Goal: Task Accomplishment & Management: Use online tool/utility

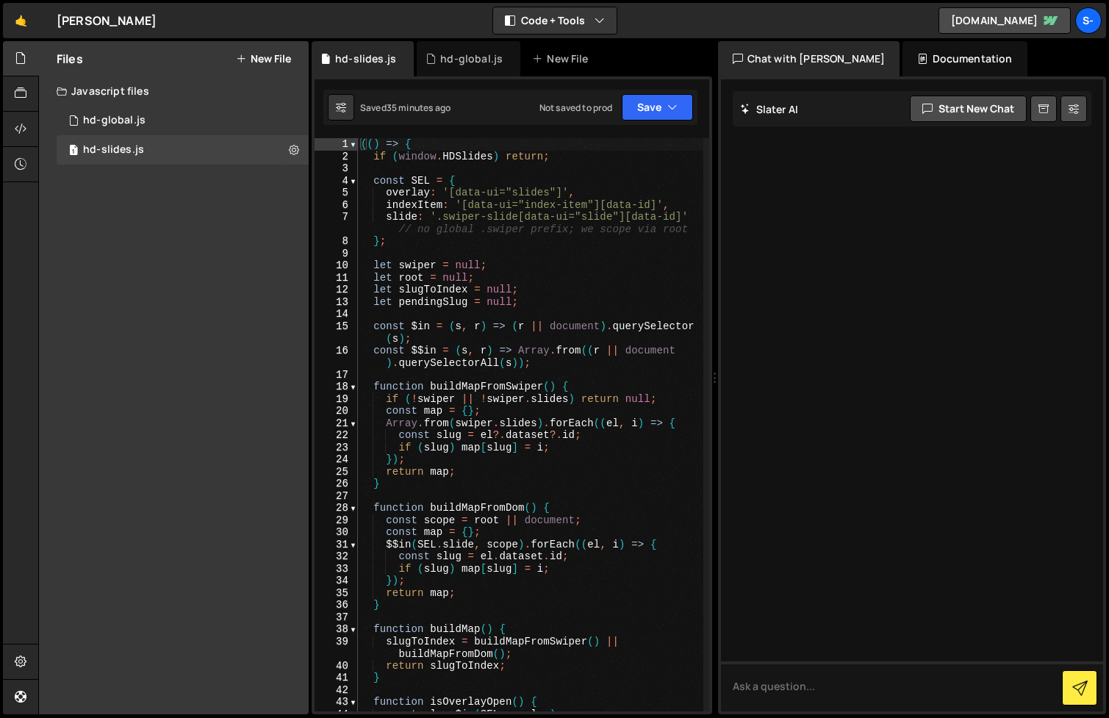
click at [455, 53] on div "hd-global.js" at bounding box center [471, 58] width 62 height 15
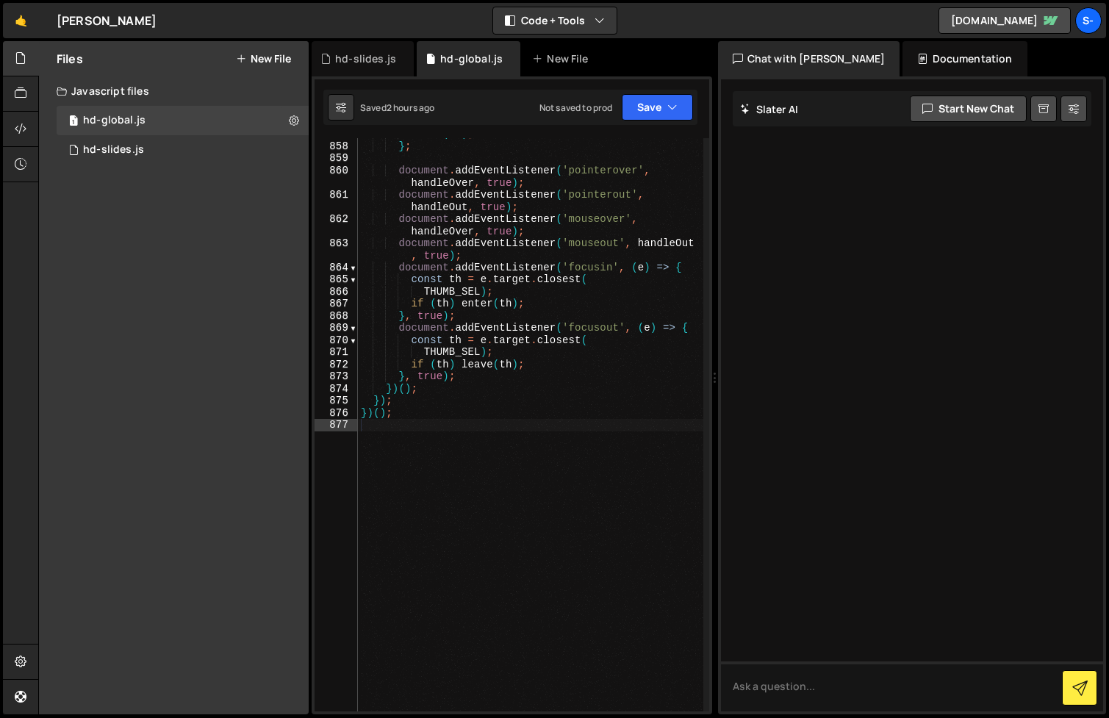
click at [452, 256] on div "leave ( th ) ; } ; document . addEventListener ( 'pointerover' , handleOver , t…" at bounding box center [530, 427] width 345 height 598
type textarea "})();"
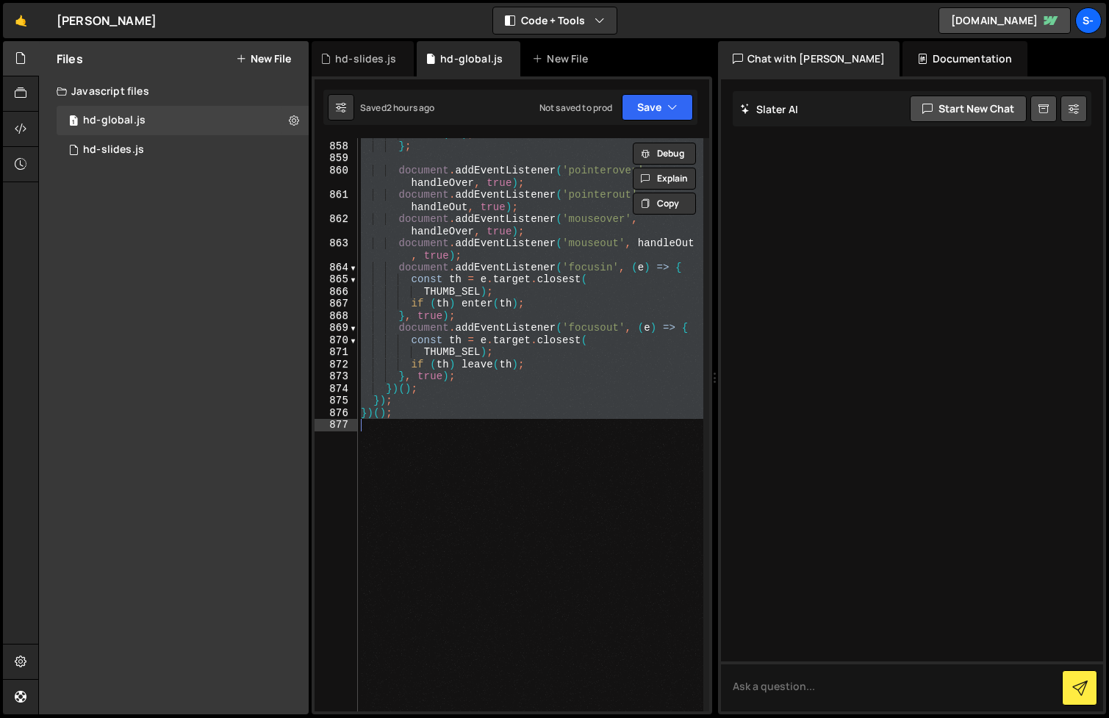
click at [434, 495] on div "leave ( th ) ; } ; document . addEventListener ( 'pointerover' , handleOver , t…" at bounding box center [530, 424] width 345 height 573
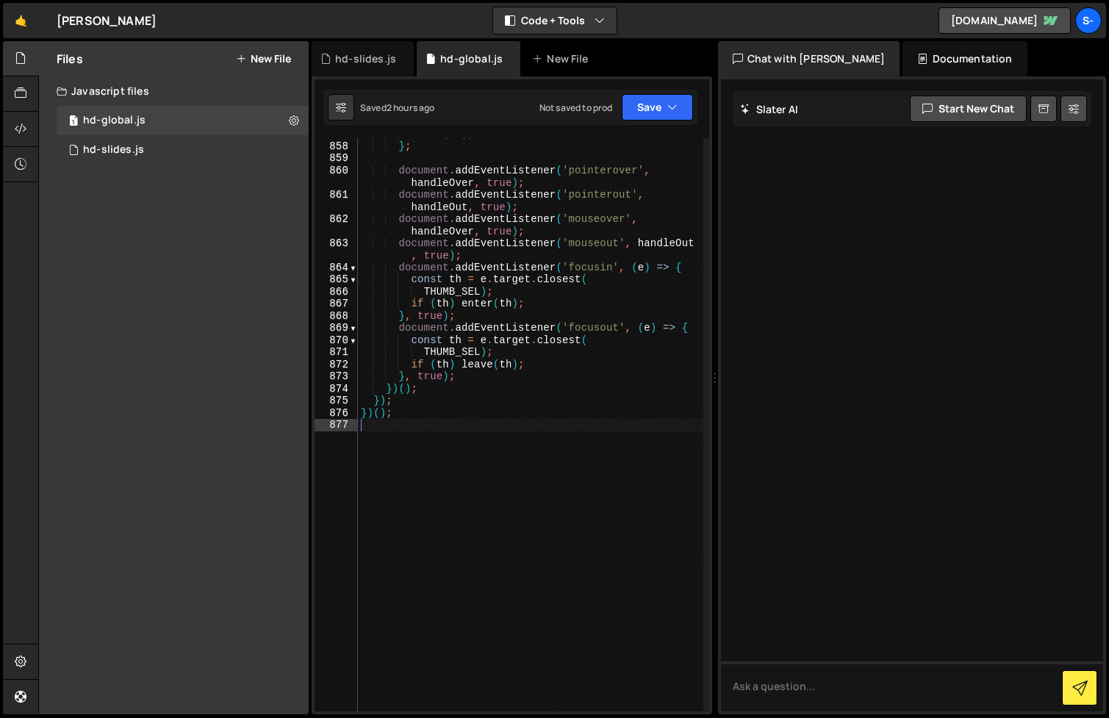
click at [559, 451] on div "leave ( th ) ; } ; document . addEventListener ( 'pointerover' , handleOver , t…" at bounding box center [530, 427] width 345 height 598
type textarea "})();"
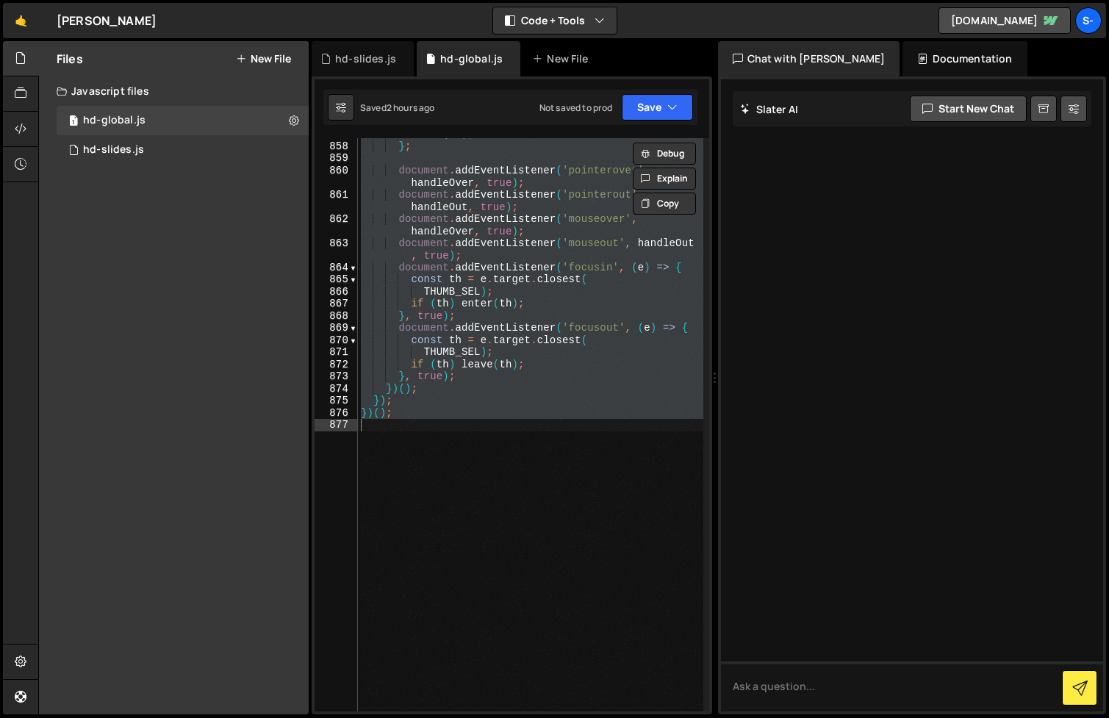
paste textarea
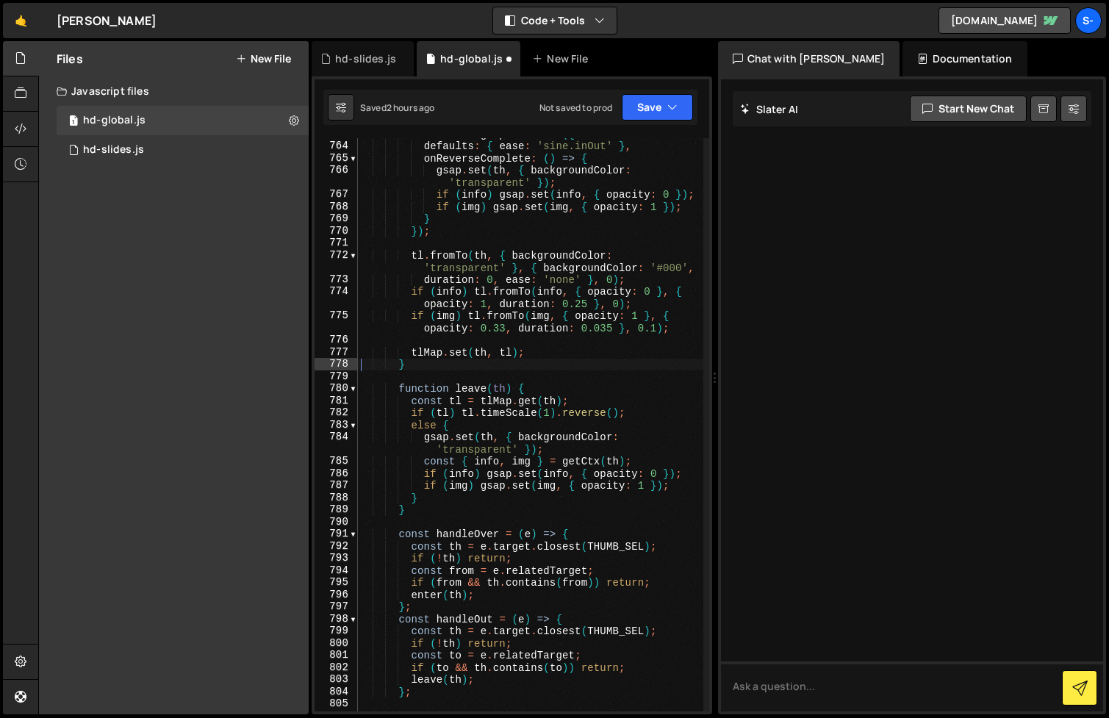
scroll to position [11278, 0]
click at [986, 18] on link "[DOMAIN_NAME]" at bounding box center [1005, 20] width 132 height 26
click at [536, 279] on div "const tl = gsap . timeline ({ defaults : { ease : 'sine.inOut' } , onReverseCom…" at bounding box center [530, 433] width 345 height 610
type textarea "})();"
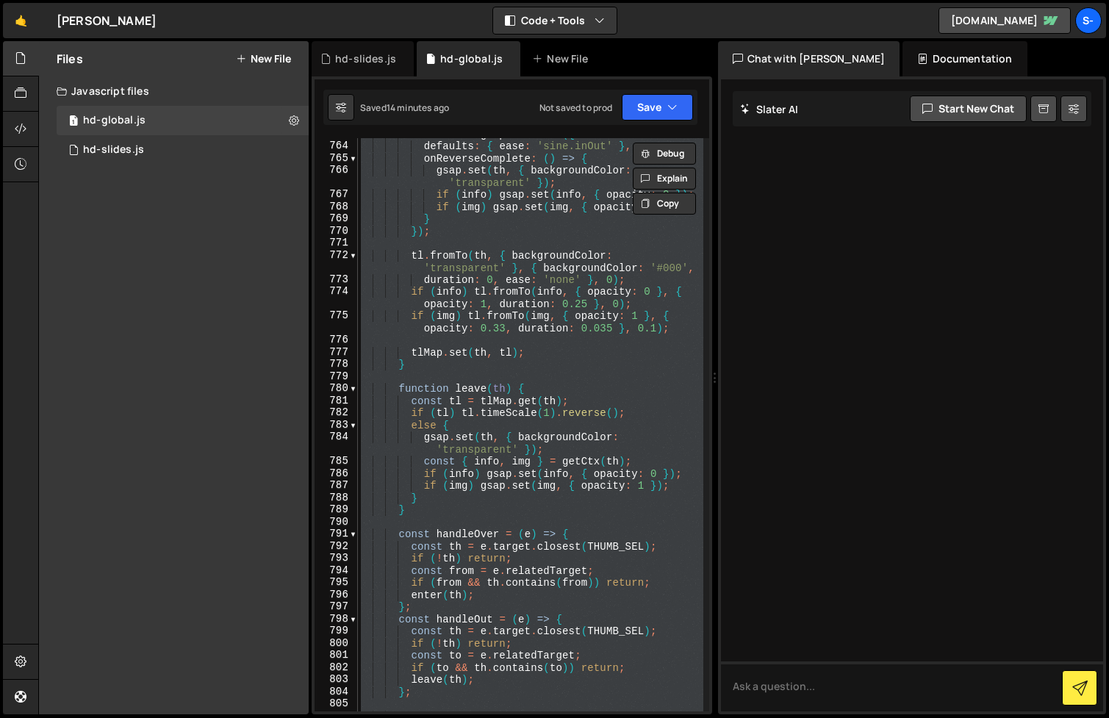
paste textarea
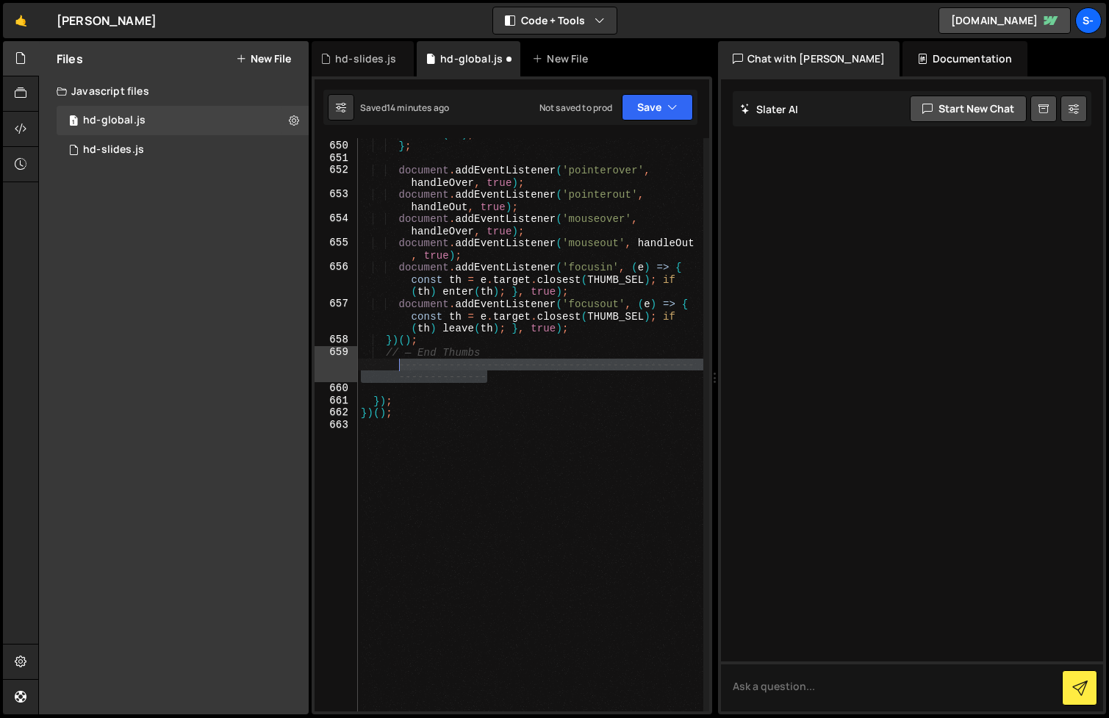
drag, startPoint x: 498, startPoint y: 379, endPoint x: 400, endPoint y: 363, distance: 99.1
click at [400, 363] on div "leave ( th ) ; } ; document . addEventListener ( 'pointerover' , handleOver , t…" at bounding box center [530, 427] width 345 height 598
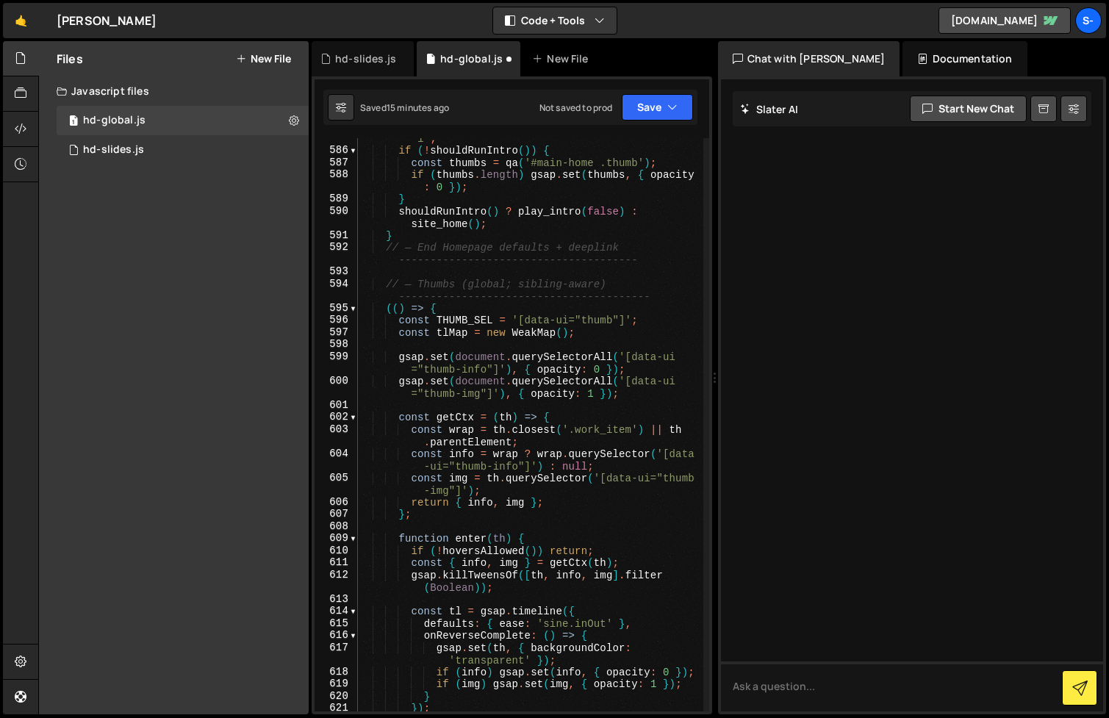
scroll to position [10413, 0]
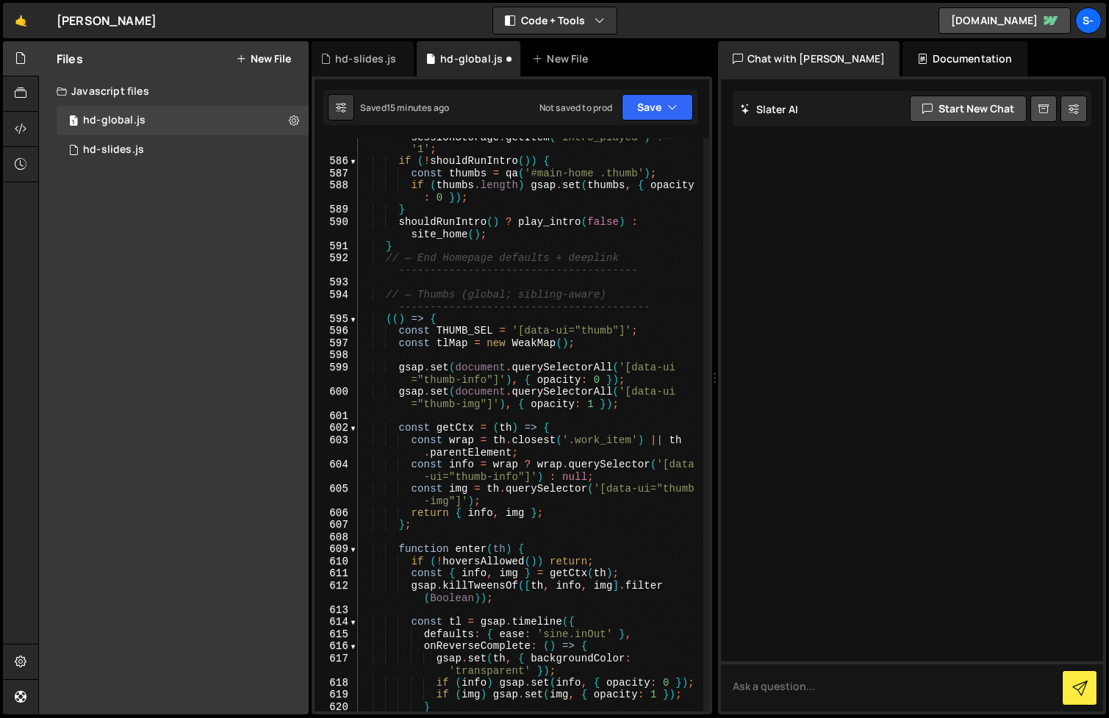
click at [487, 309] on div "const shouldRunIntro = ( ) => ! state . reduce && sessionStorage . getItem ( 'i…" at bounding box center [530, 429] width 345 height 622
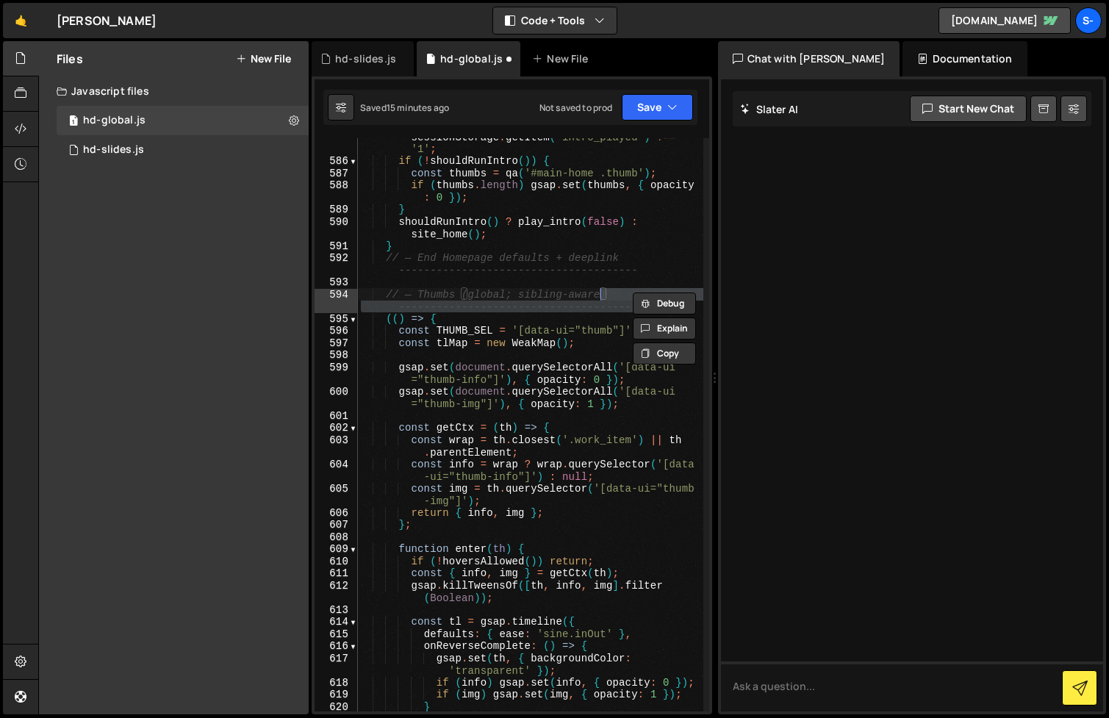
click at [487, 309] on div "const shouldRunIntro = ( ) => ! state . reduce && sessionStorage . getItem ( 'i…" at bounding box center [530, 429] width 345 height 622
drag, startPoint x: 664, startPoint y: 305, endPoint x: 633, endPoint y: 295, distance: 32.3
click at [633, 295] on div "const shouldRunIntro = ( ) => ! state . reduce && sessionStorage . getItem ( 'i…" at bounding box center [530, 429] width 345 height 622
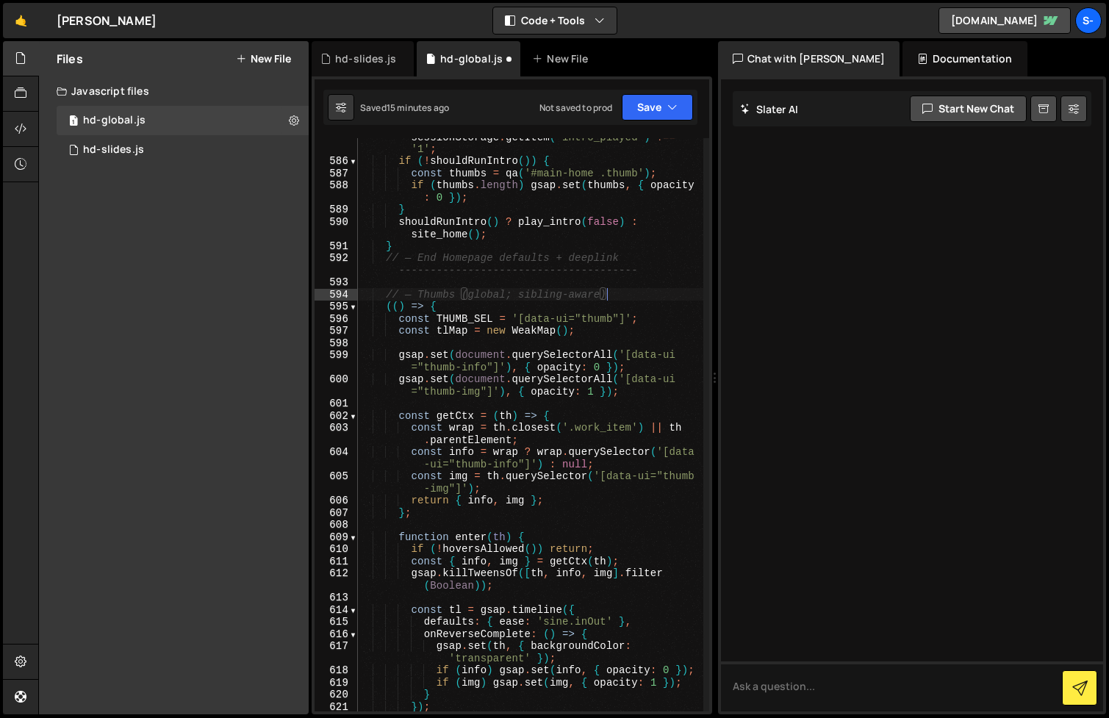
click at [545, 269] on div "const shouldRunIntro = ( ) => ! state . reduce && sessionStorage . getItem ( 'i…" at bounding box center [530, 429] width 345 height 622
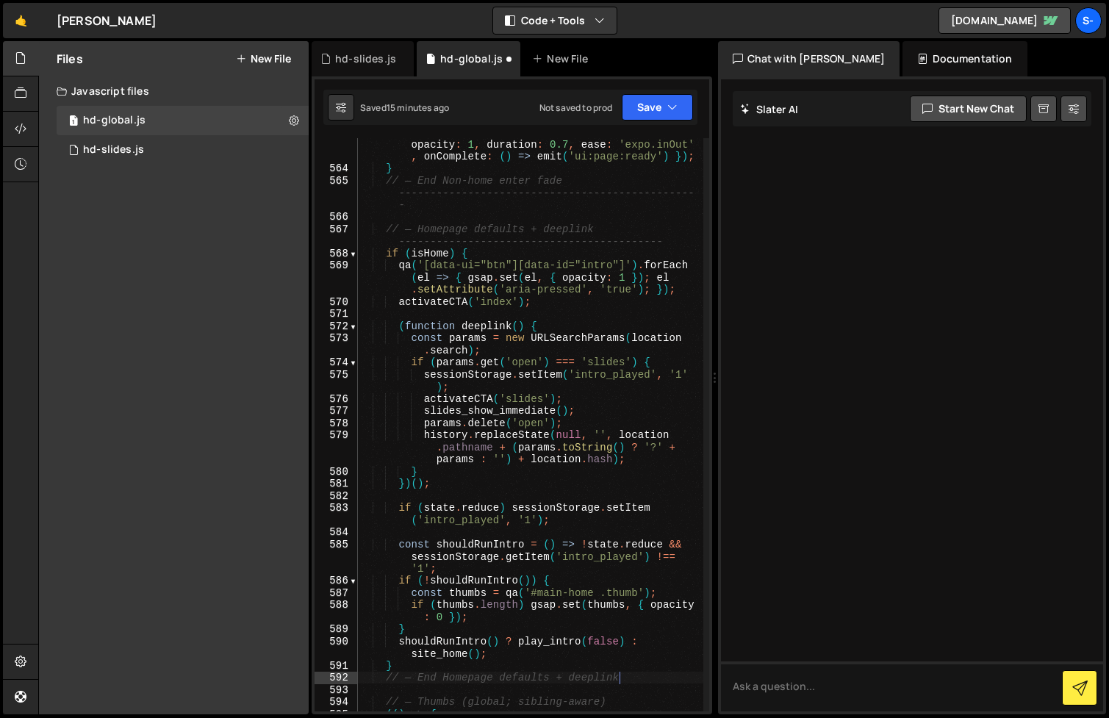
scroll to position [9963, 0]
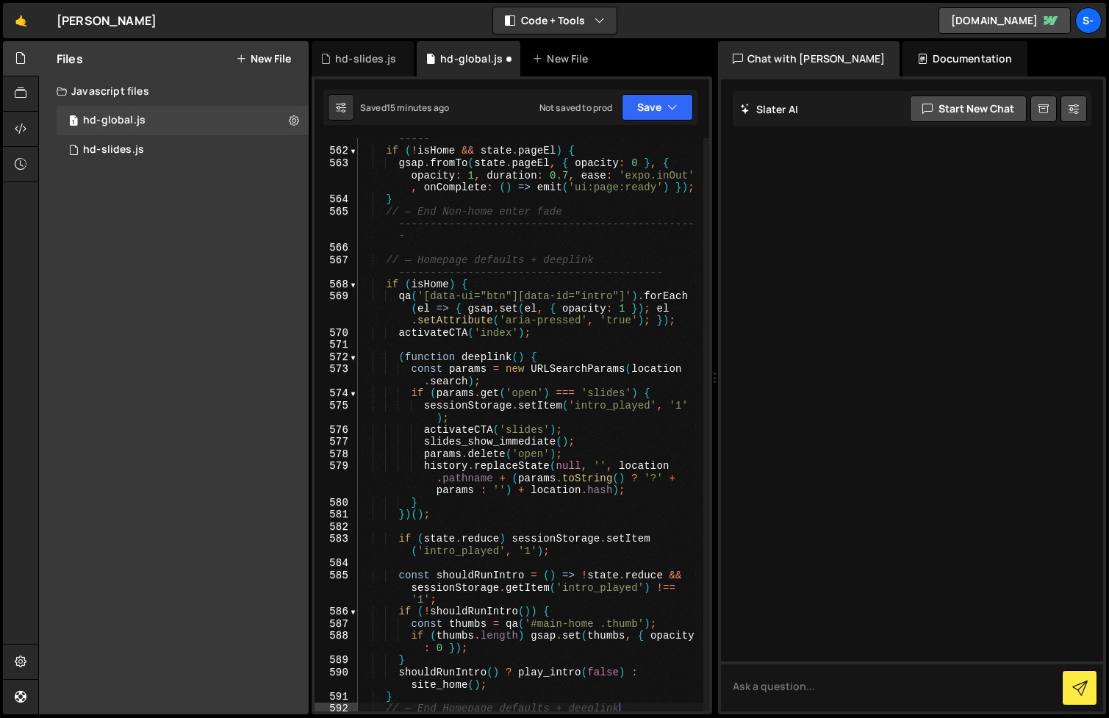
click at [615, 276] on div "// — Non-home enter fade ----------------------------------------------- ----- …" at bounding box center [530, 419] width 345 height 622
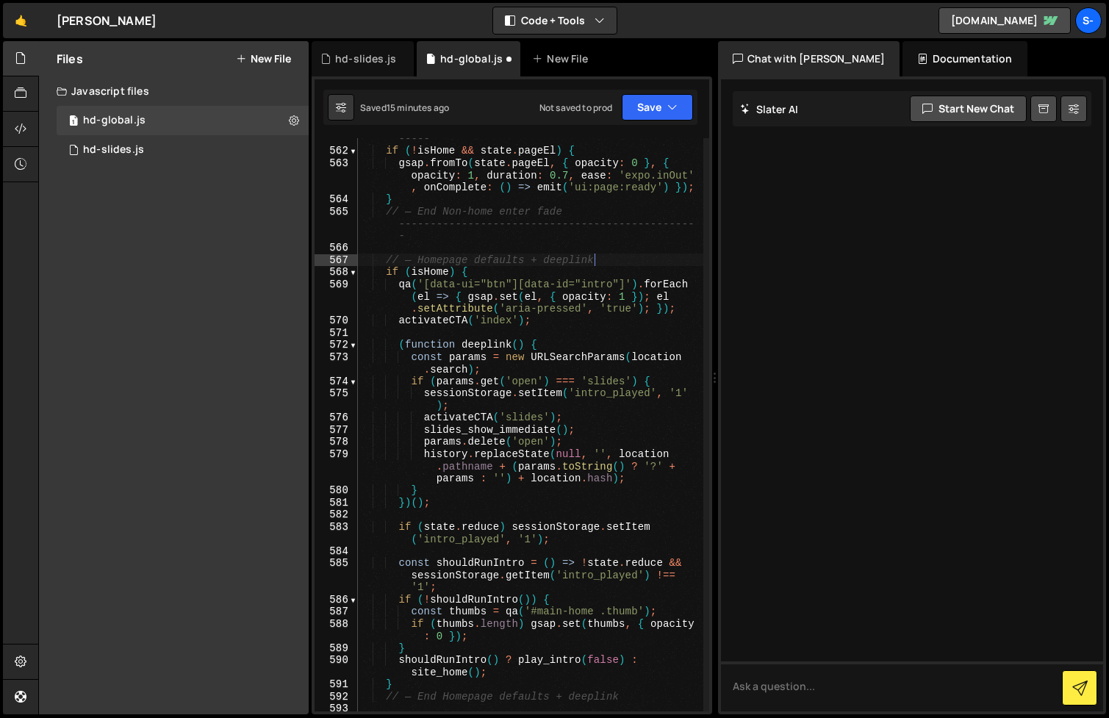
click at [600, 226] on div "// — Non-home enter fade ----------------------------------------------- ----- …" at bounding box center [530, 419] width 345 height 622
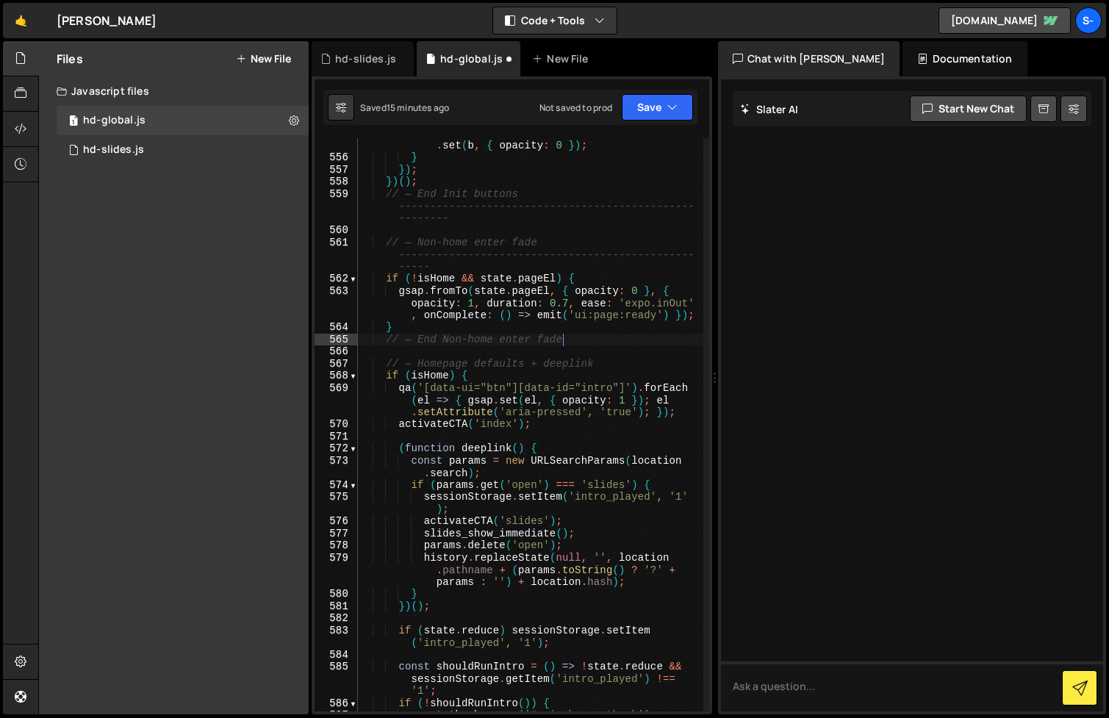
scroll to position [9834, 0]
click at [574, 253] on div "const b = blinkerInside ( el ) ; if ( b ) gsap . set ( b , { opacity : 0 }) ; }…" at bounding box center [530, 432] width 345 height 610
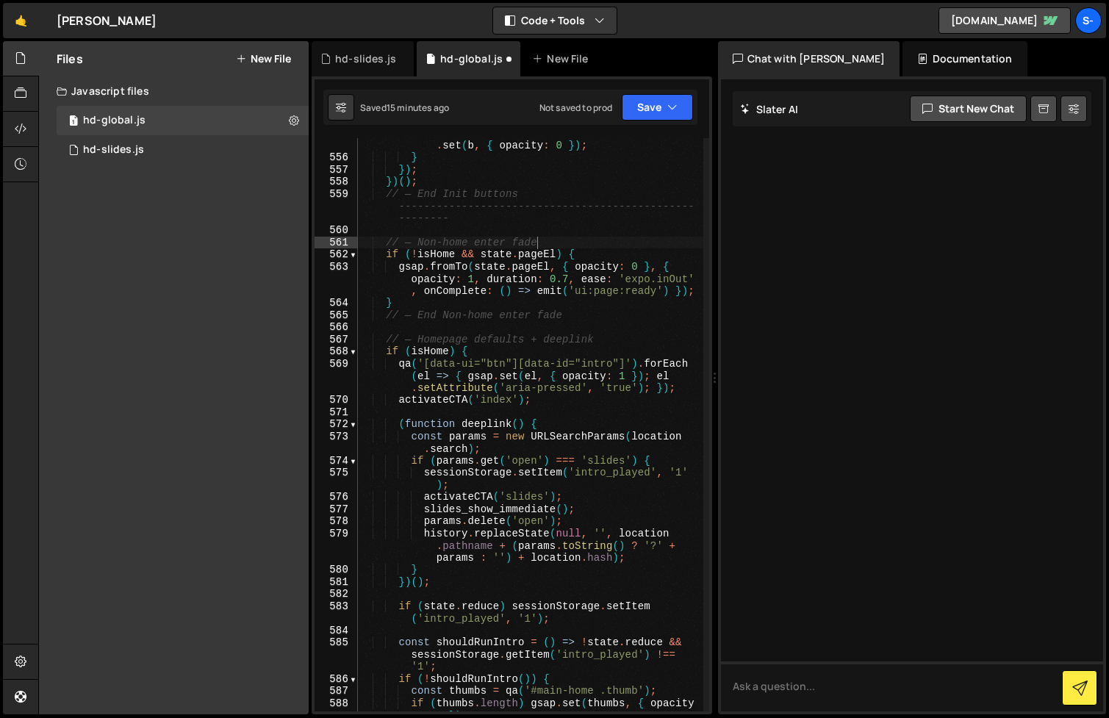
click at [584, 207] on div "const b = blinkerInside ( el ) ; if ( b ) gsap . set ( b , { opacity : 0 }) ; }…" at bounding box center [530, 438] width 345 height 622
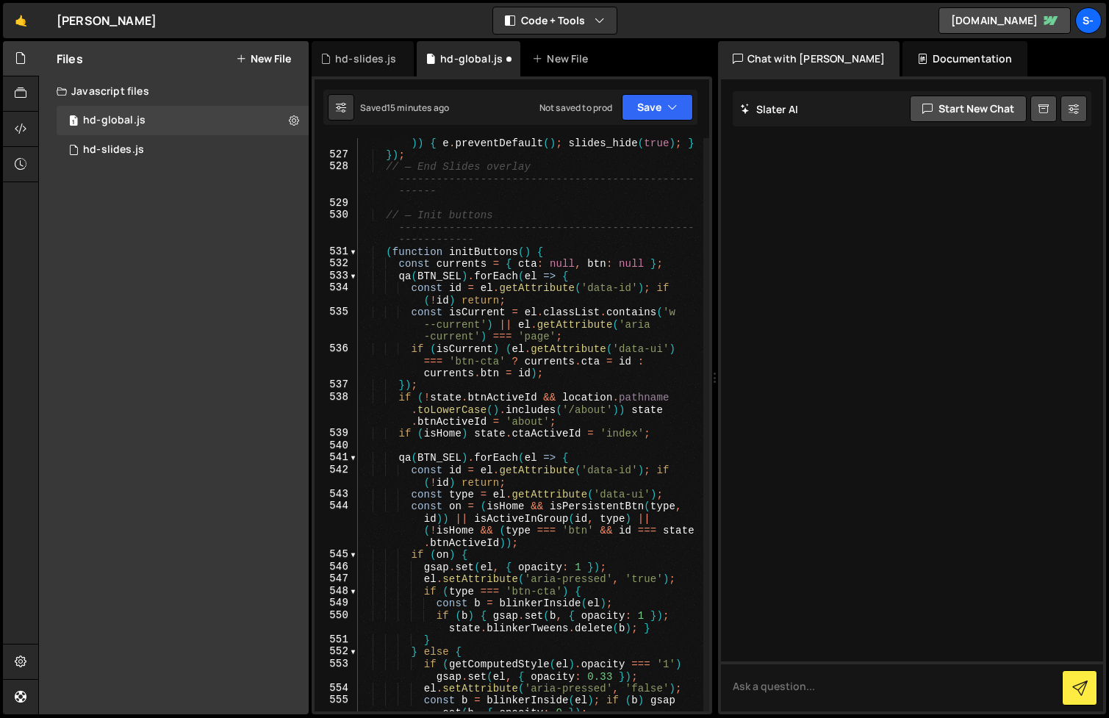
scroll to position [9201, 0]
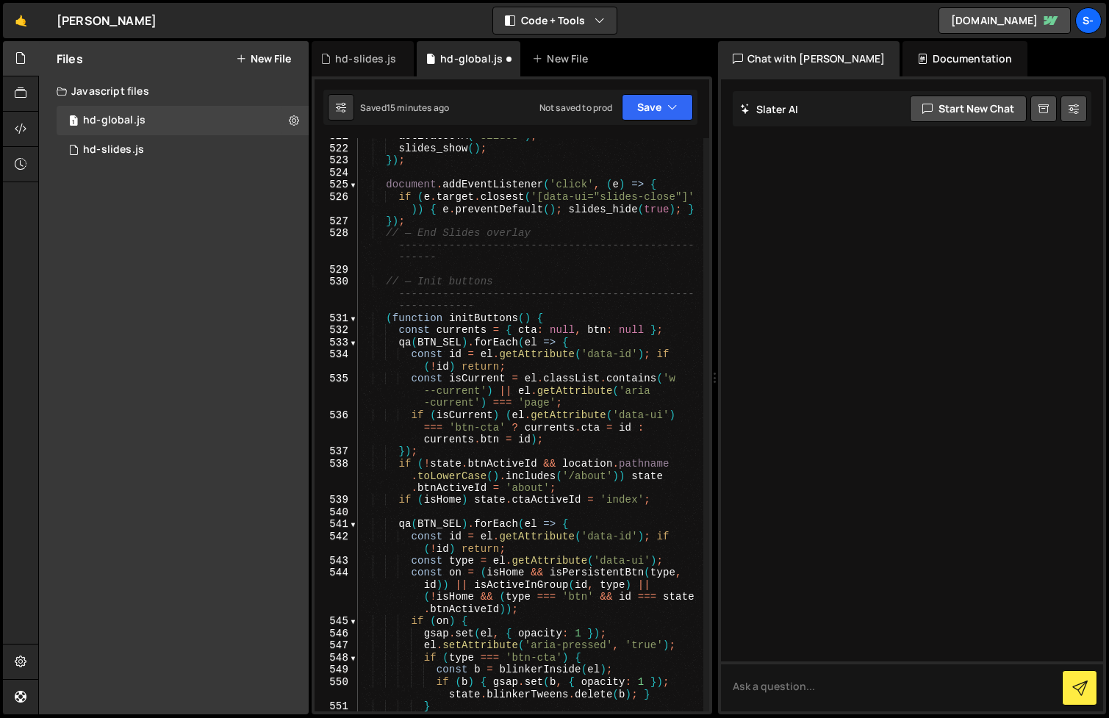
click at [544, 296] on div "activateCTA ( 'slides' ) ; slides_show ( ) ; }) ; document . addEventListener (…" at bounding box center [530, 429] width 345 height 598
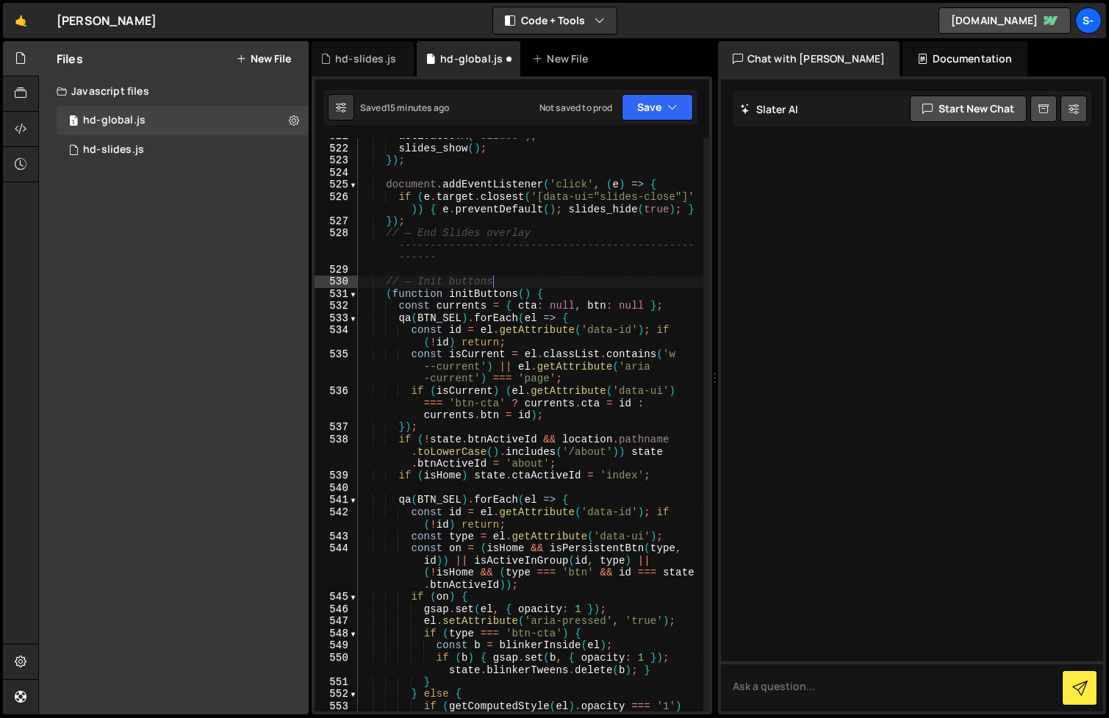
click at [570, 245] on div "activateCTA ( 'slides' ) ; slides_show ( ) ; }) ; document . addEventListener (…" at bounding box center [530, 435] width 345 height 610
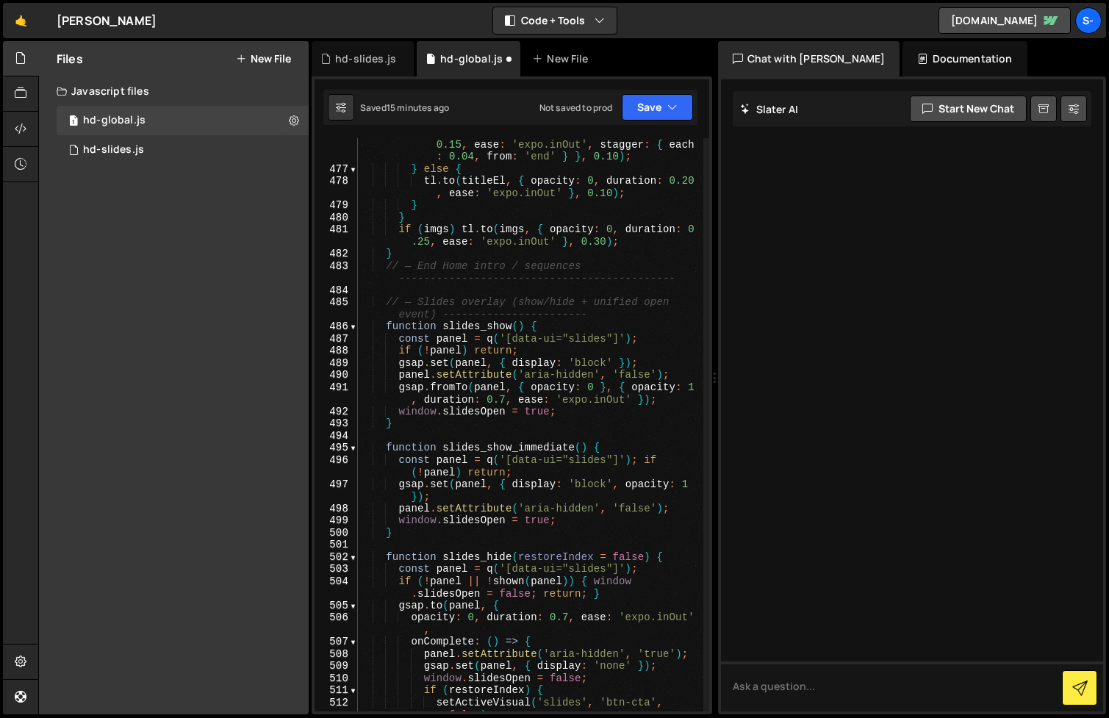
scroll to position [8500, 0]
click at [523, 315] on div "tl . to ( split . chars , { opacity : 0 , duration : 0.15 , ease : 'expo.inOut'…" at bounding box center [530, 445] width 345 height 634
click at [642, 327] on div "tl . to ( split . chars , { opacity : 0 , duration : 0.15 , ease : 'expo.inOut'…" at bounding box center [530, 445] width 345 height 634
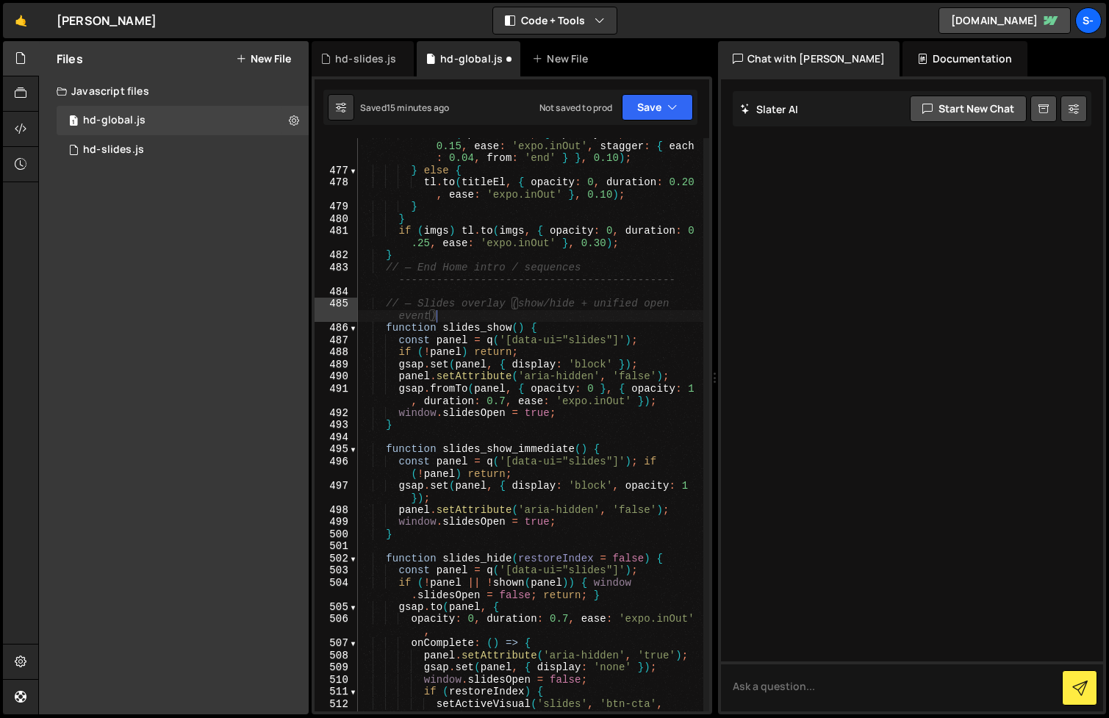
scroll to position [0, 12]
click at [546, 280] on div "tl . to ( split . chars , { opacity : 0 , duration : 0.15 , ease : 'expo.inOut'…" at bounding box center [530, 445] width 345 height 634
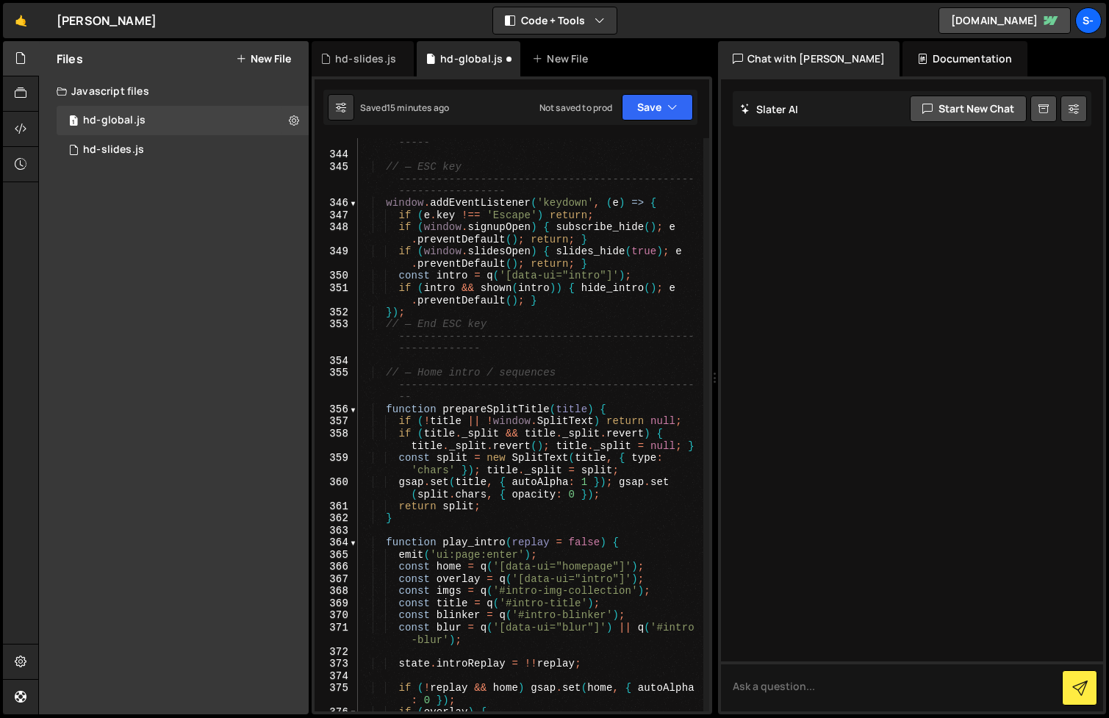
scroll to position [6124, 0]
click at [570, 387] on div "// — End Buttons: clicks ----------------------------------------------- ----- …" at bounding box center [530, 426] width 345 height 622
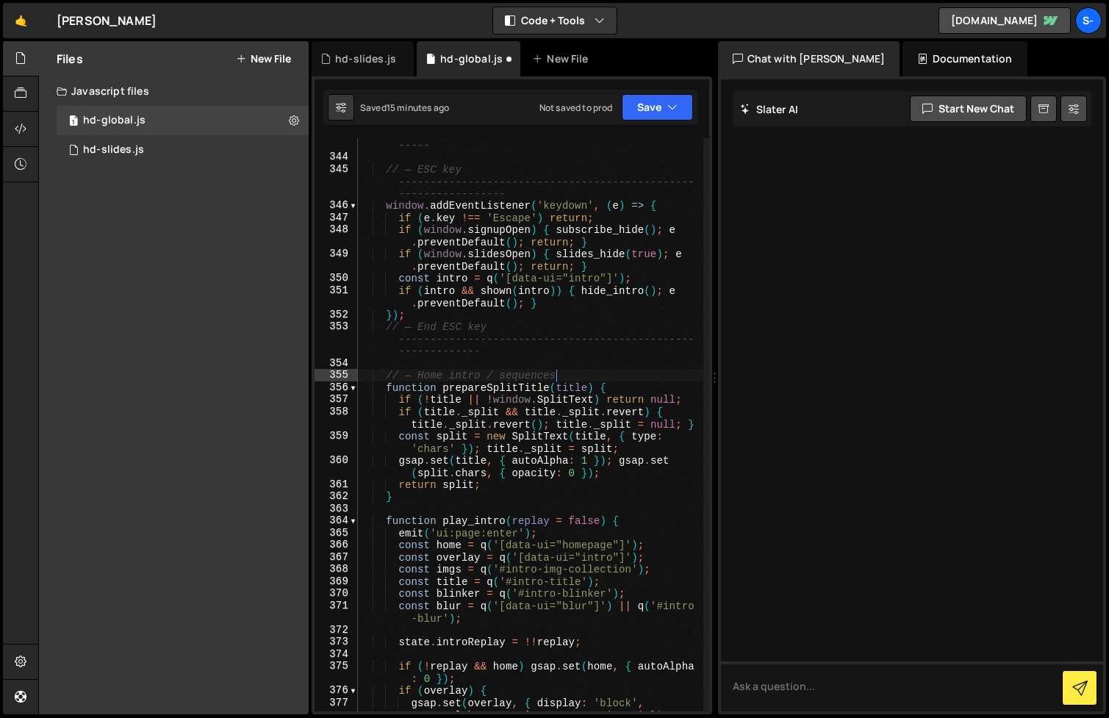
click at [578, 340] on div "// — End Buttons: clicks ----------------------------------------------- ----- …" at bounding box center [530, 432] width 345 height 634
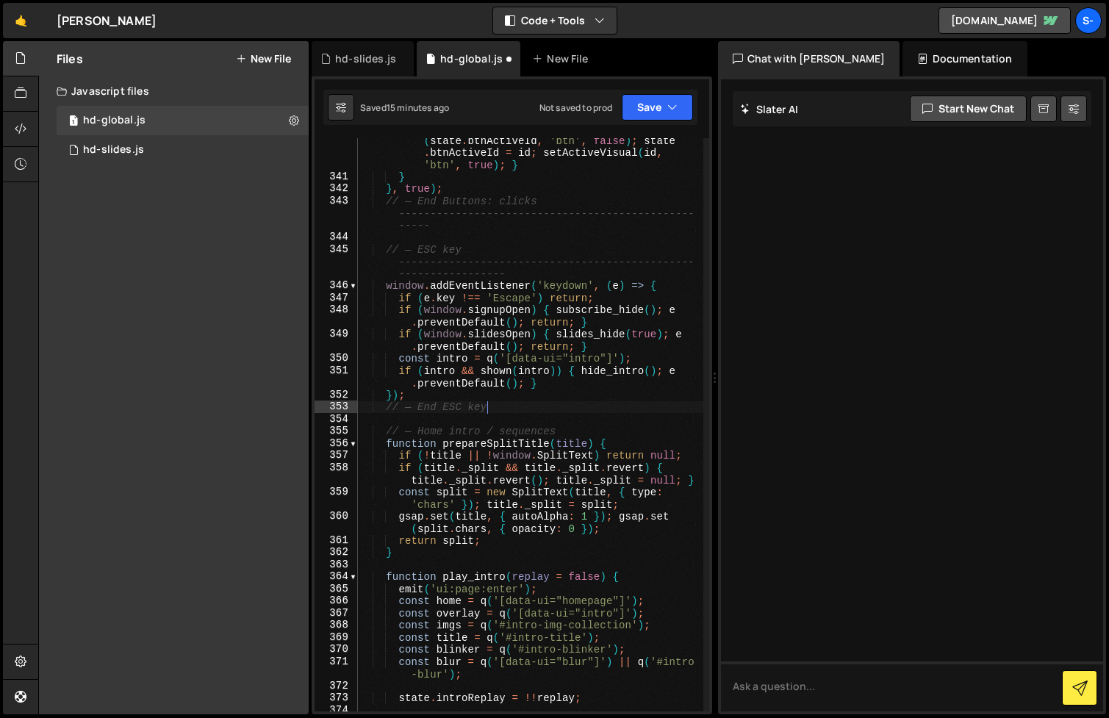
scroll to position [6043, 0]
click at [551, 264] on div "else { if ( state . btnActiveId ) setActiveVisual ( state . btnActiveId , 'btn'…" at bounding box center [530, 446] width 345 height 646
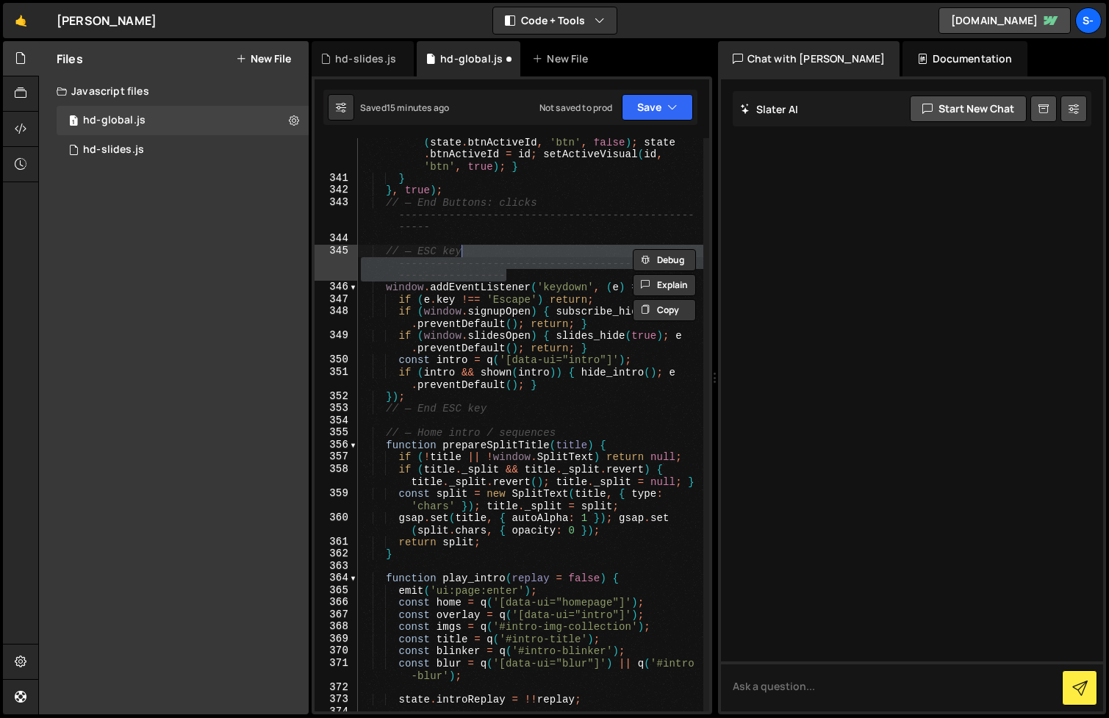
scroll to position [0, 6]
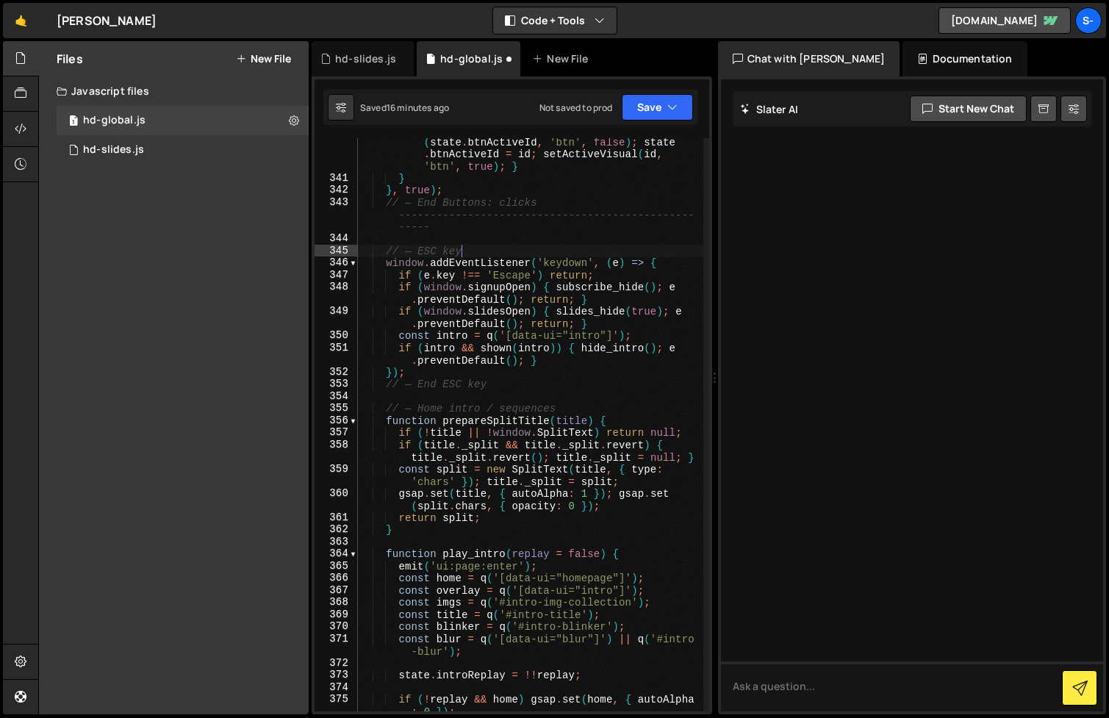
click at [581, 210] on div "else { if ( state . btnActiveId ) setActiveVisual ( state . btnActiveId , 'btn'…" at bounding box center [530, 440] width 345 height 634
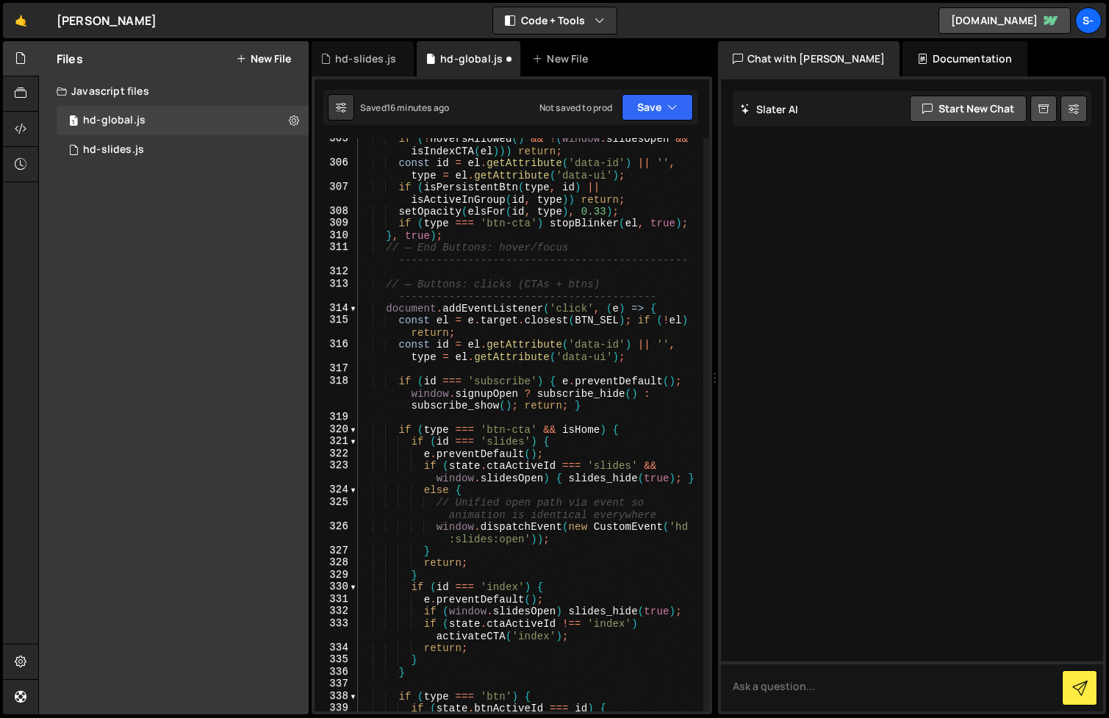
scroll to position [5308, 0]
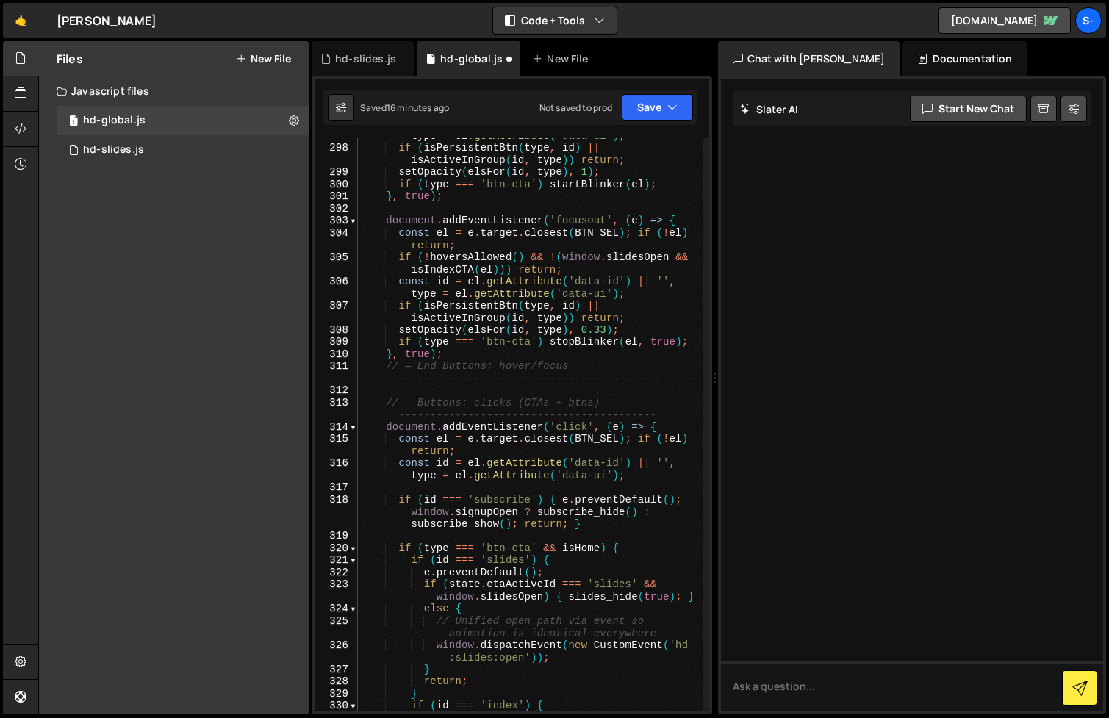
click at [544, 415] on div "const id = el . getAttribute ( 'data-id' ) || '' , type = el . getAttribute ( '…" at bounding box center [530, 423] width 345 height 610
drag, startPoint x: 657, startPoint y: 413, endPoint x: 356, endPoint y: 417, distance: 300.7
click at [356, 417] on div "// — Buttons: clicks (CTAs + btns) ---------------------------------------- 297…" at bounding box center [512, 424] width 395 height 573
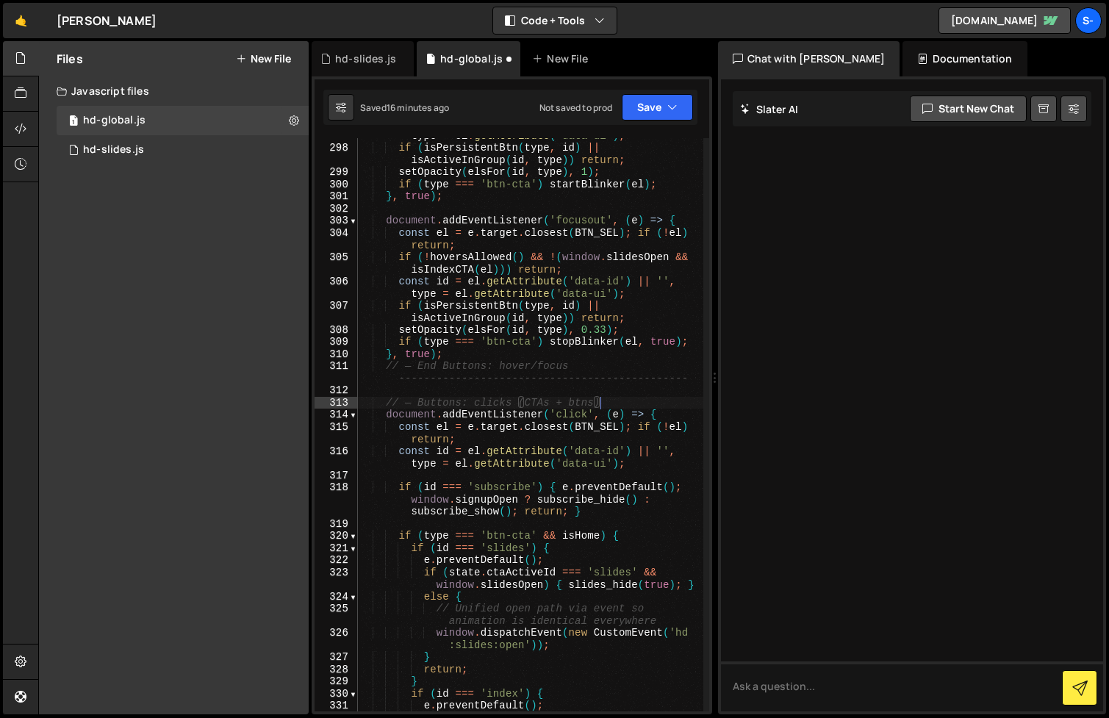
click at [524, 380] on div "const id = el . getAttribute ( 'data-id' ) || '' , type = el . getAttribute ( '…" at bounding box center [530, 423] width 345 height 610
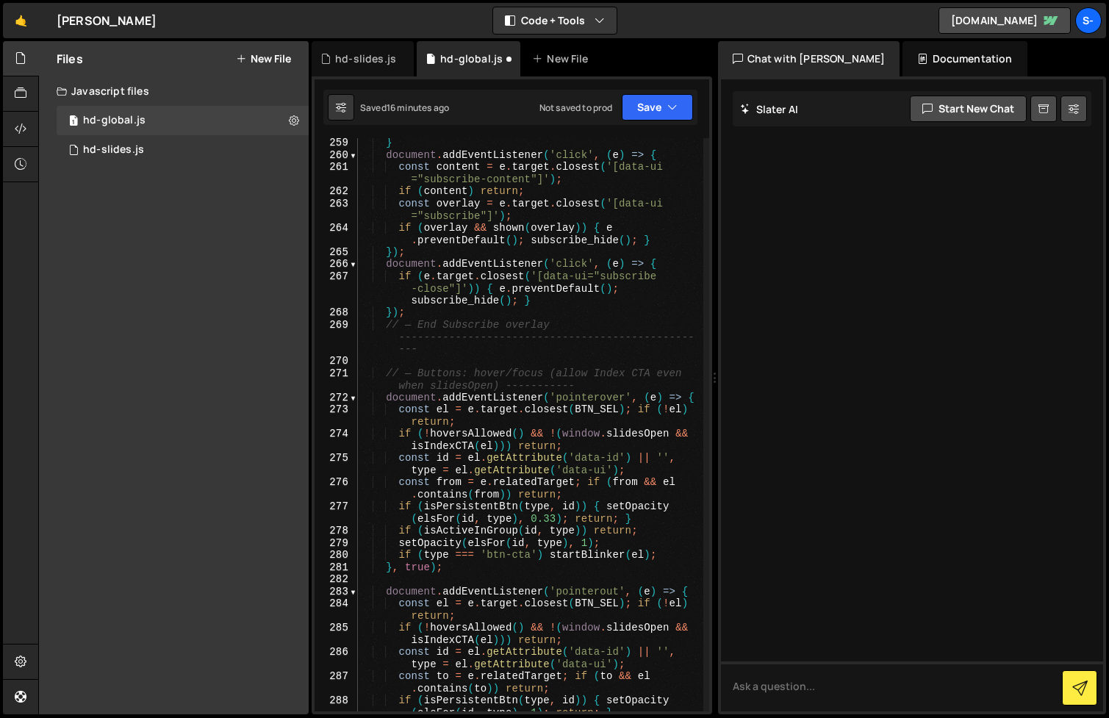
scroll to position [4573, 0]
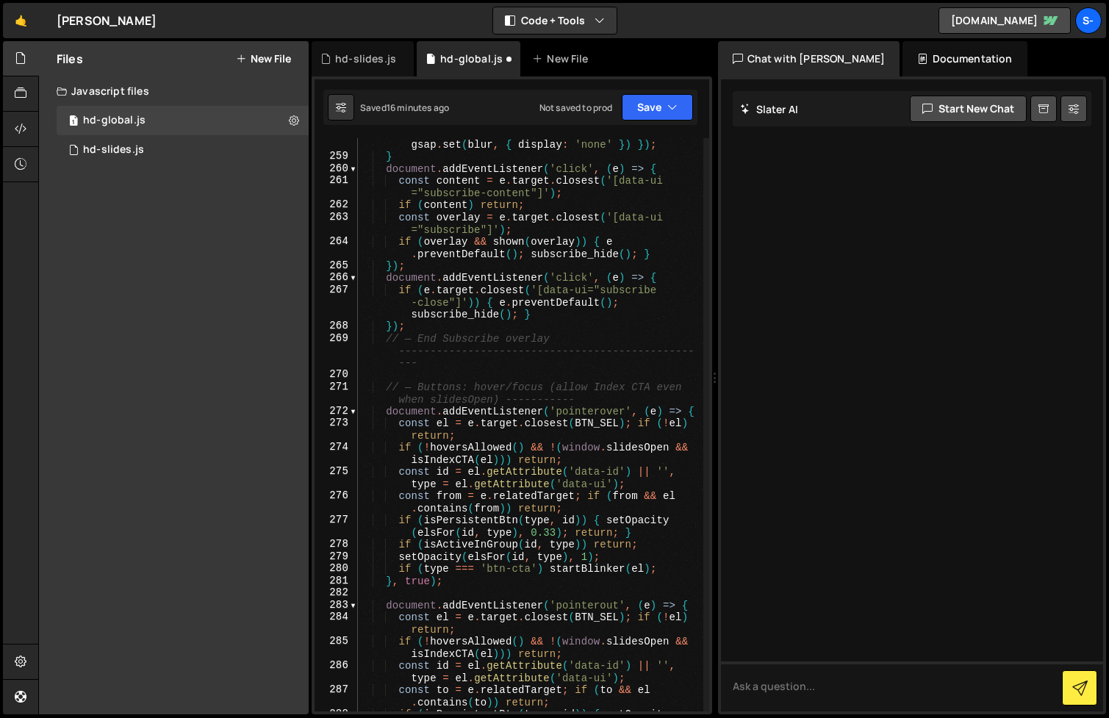
click at [535, 399] on div "if ( blur ) gsap . to ( blur , { opacity : 0 , duration : 0.35 , ease : 'expo.i…" at bounding box center [530, 431] width 345 height 634
drag, startPoint x: 598, startPoint y: 400, endPoint x: 507, endPoint y: 401, distance: 90.4
click at [507, 401] on div "if ( blur ) gsap . to ( blur , { opacity : 0 , duration : 0.35 , ease : 'expo.i…" at bounding box center [530, 431] width 345 height 634
drag, startPoint x: 487, startPoint y: 359, endPoint x: 381, endPoint y: 354, distance: 106.7
click at [381, 354] on div "if ( blur ) gsap . to ( blur , { opacity : 0 , duration : 0.35 , ease : 'expo.i…" at bounding box center [530, 431] width 345 height 634
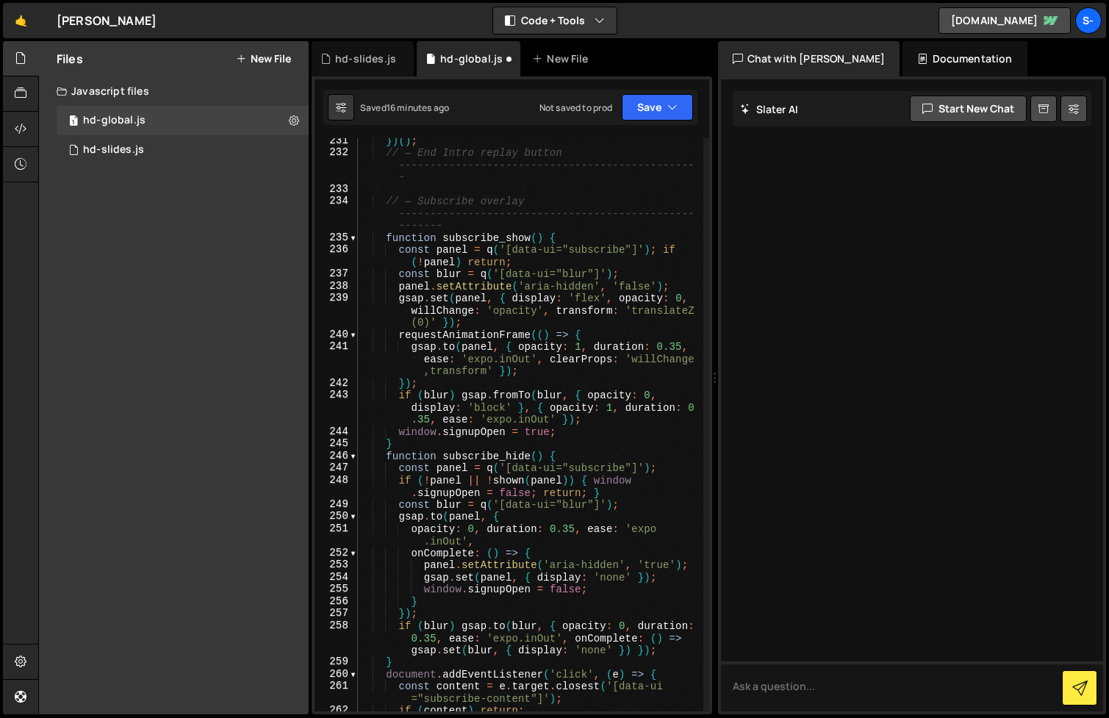
scroll to position [4048, 0]
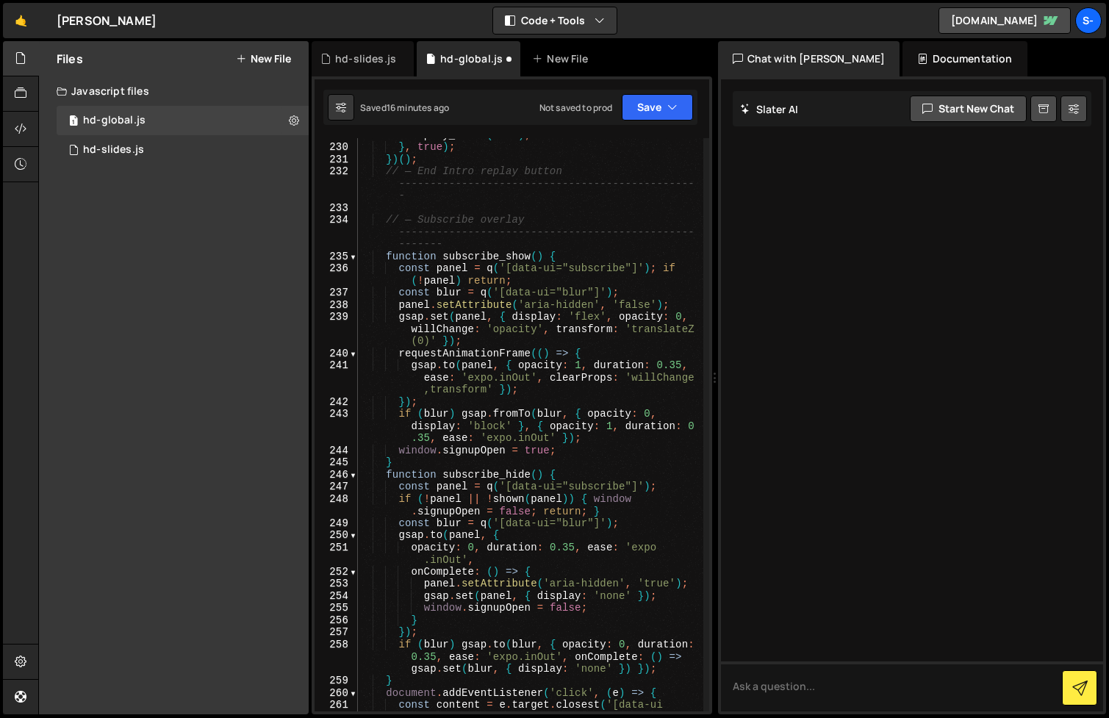
click at [442, 238] on div "if ( typeof play_intro === 'function' ) play_intro ( true ) ; } , true ) ; }) (…" at bounding box center [530, 428] width 345 height 622
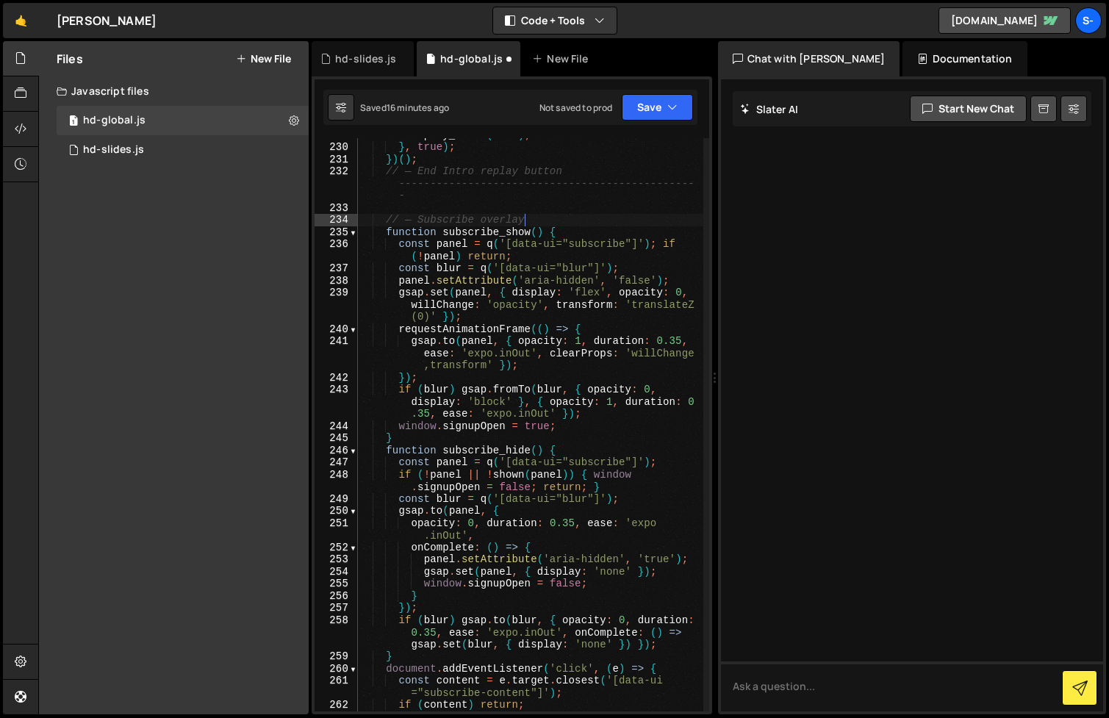
click at [487, 184] on div "if ( typeof play_intro === 'function' ) play_intro ( true ) ; } , true ) ; }) (…" at bounding box center [530, 428] width 345 height 622
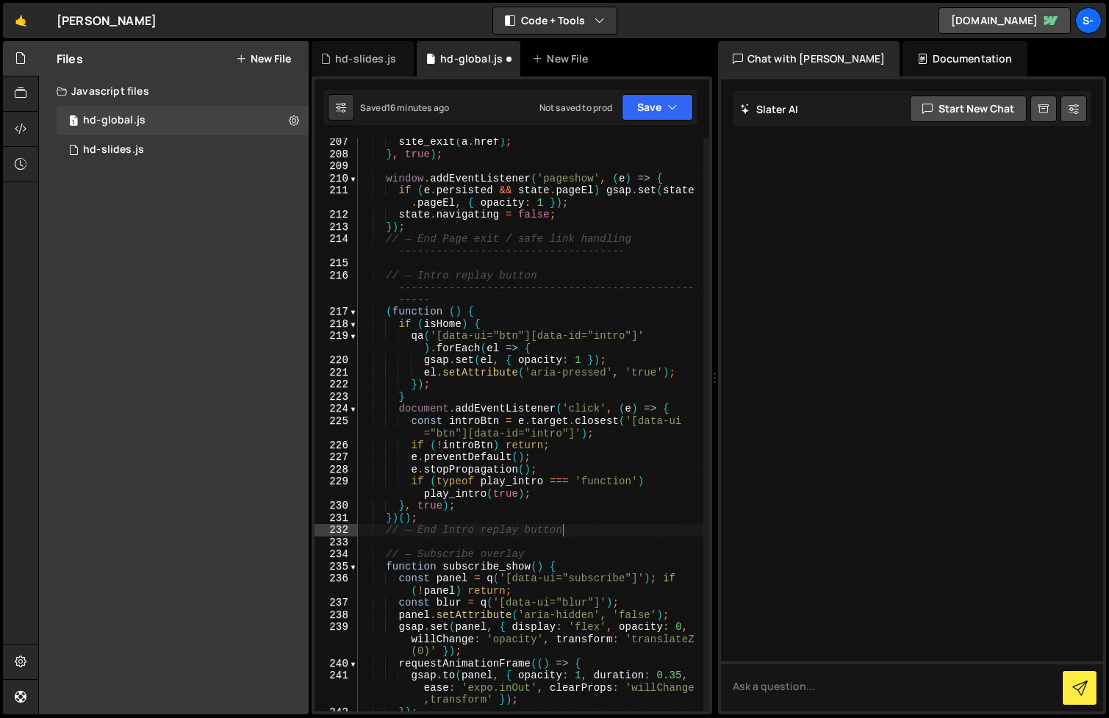
scroll to position [3632, 0]
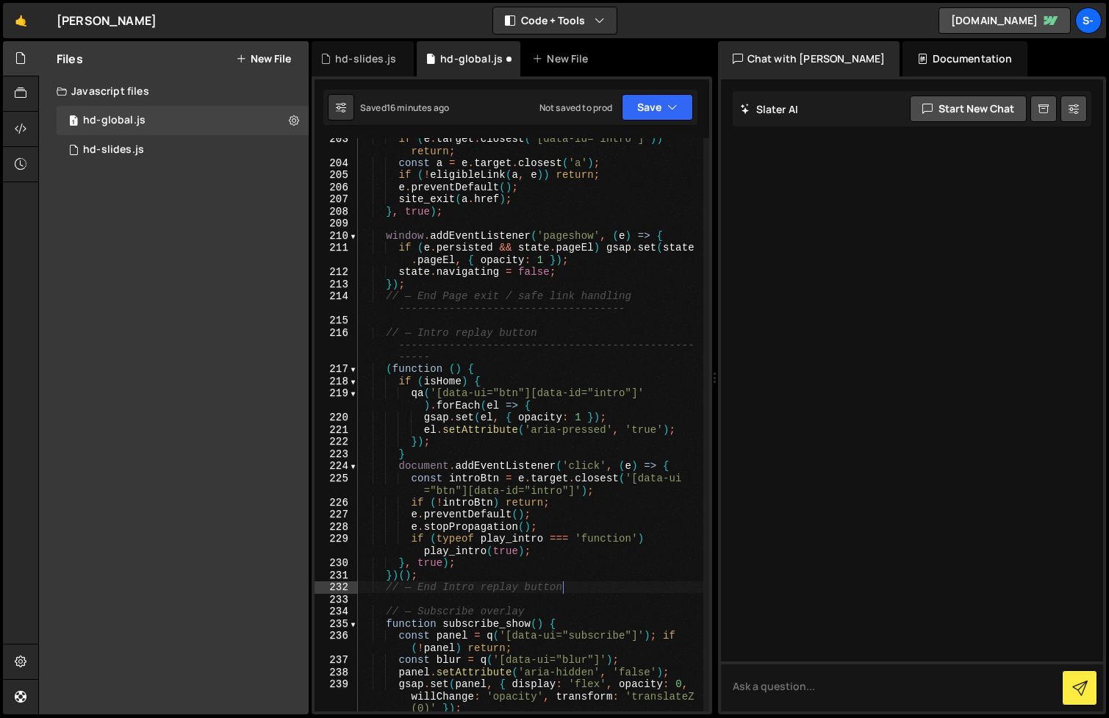
click at [496, 345] on div "if ( e . target . closest ( '[data-id="intro"]' )) return ; const a = e . targe…" at bounding box center [530, 437] width 345 height 610
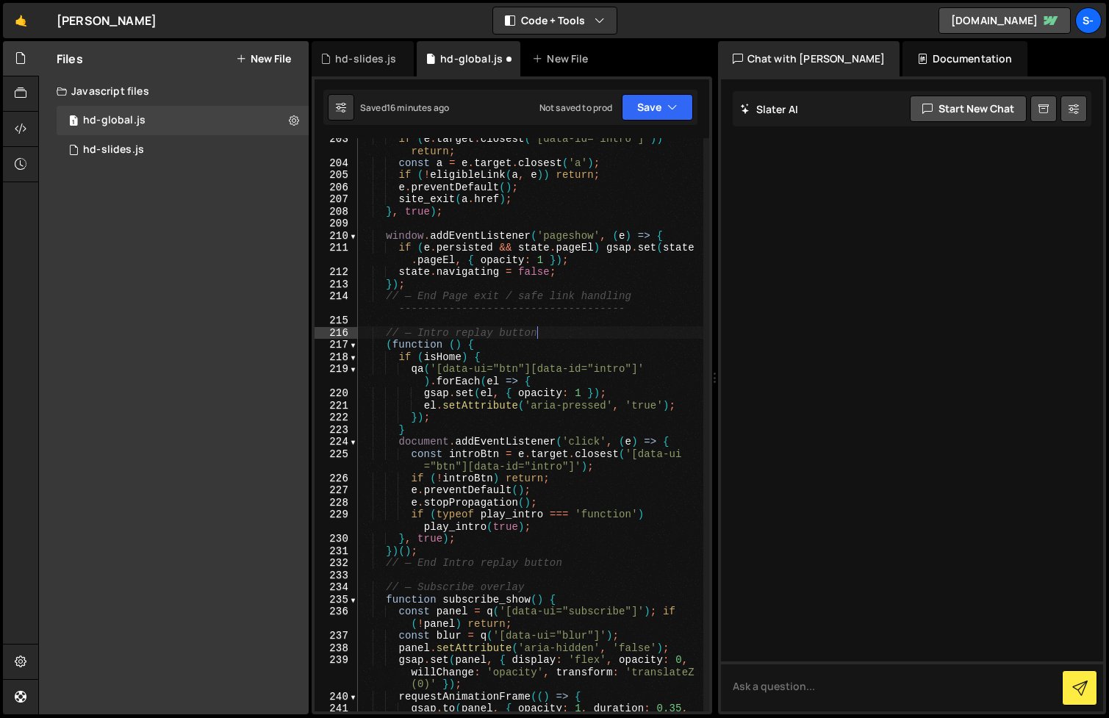
click at [522, 309] on div "if ( e . target . closest ( '[data-id="intro"]' )) return ; const a = e . targe…" at bounding box center [530, 449] width 345 height 634
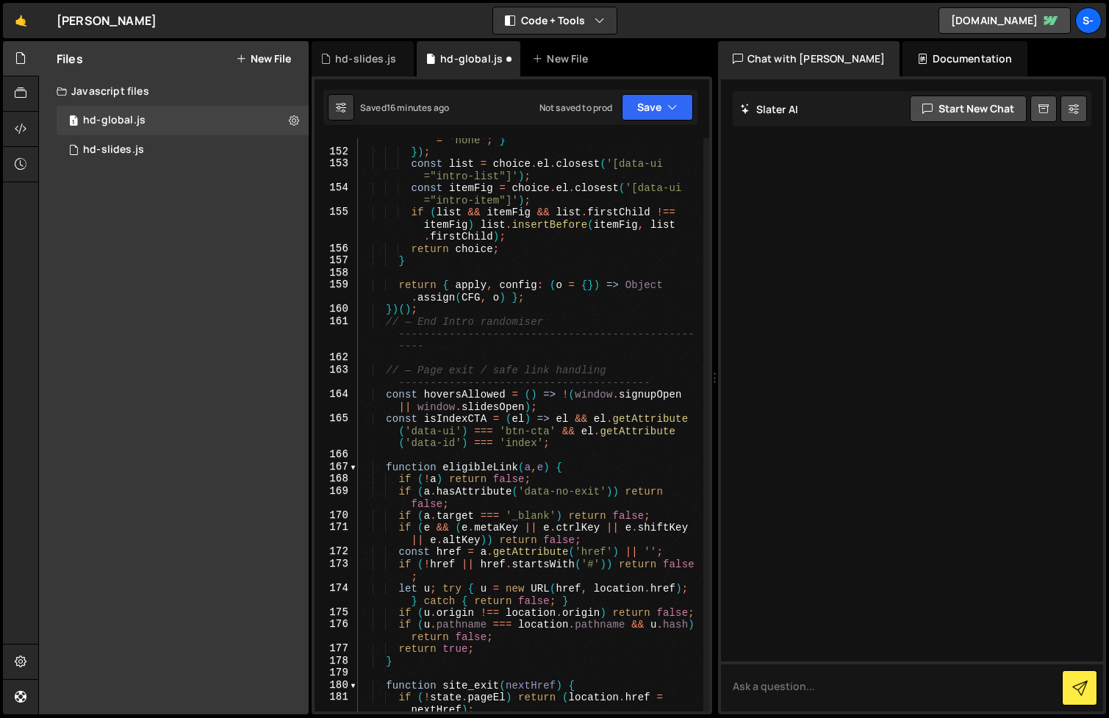
scroll to position [2722, 0]
click at [490, 384] on div "else { fig . hidden = true ; fig . style . display = 'none' ; } }) ; const list…" at bounding box center [530, 426] width 345 height 610
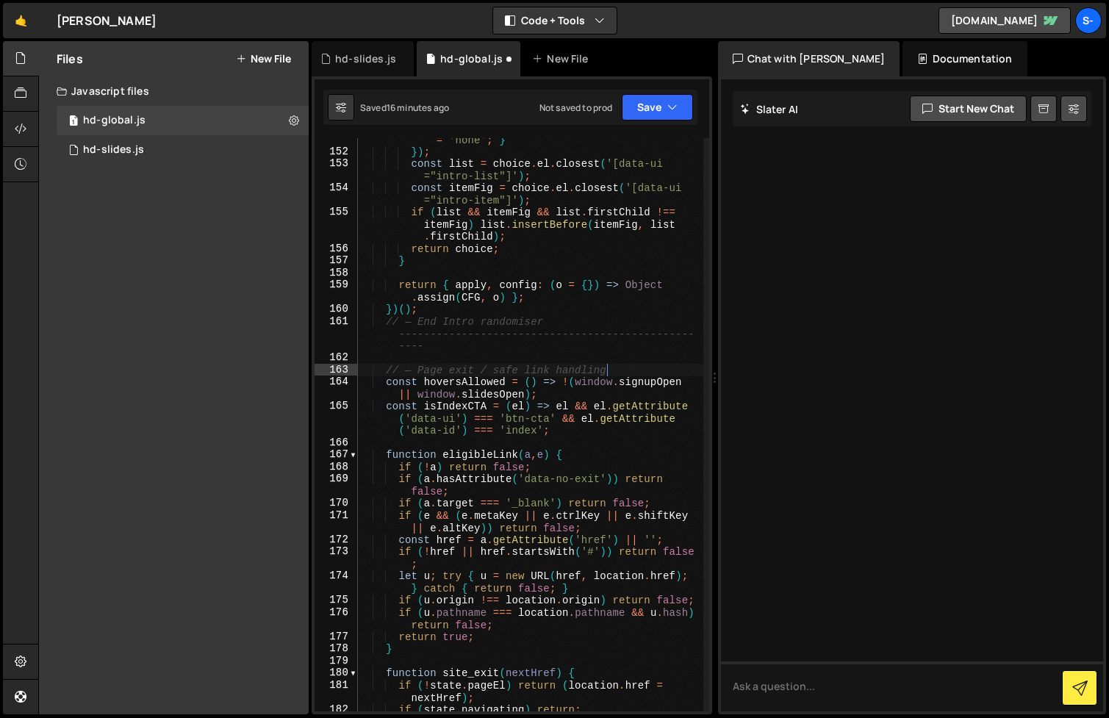
click at [510, 333] on div "else { fig . hidden = true ; fig . style . display = 'none' ; } }) ; const list…" at bounding box center [530, 426] width 345 height 610
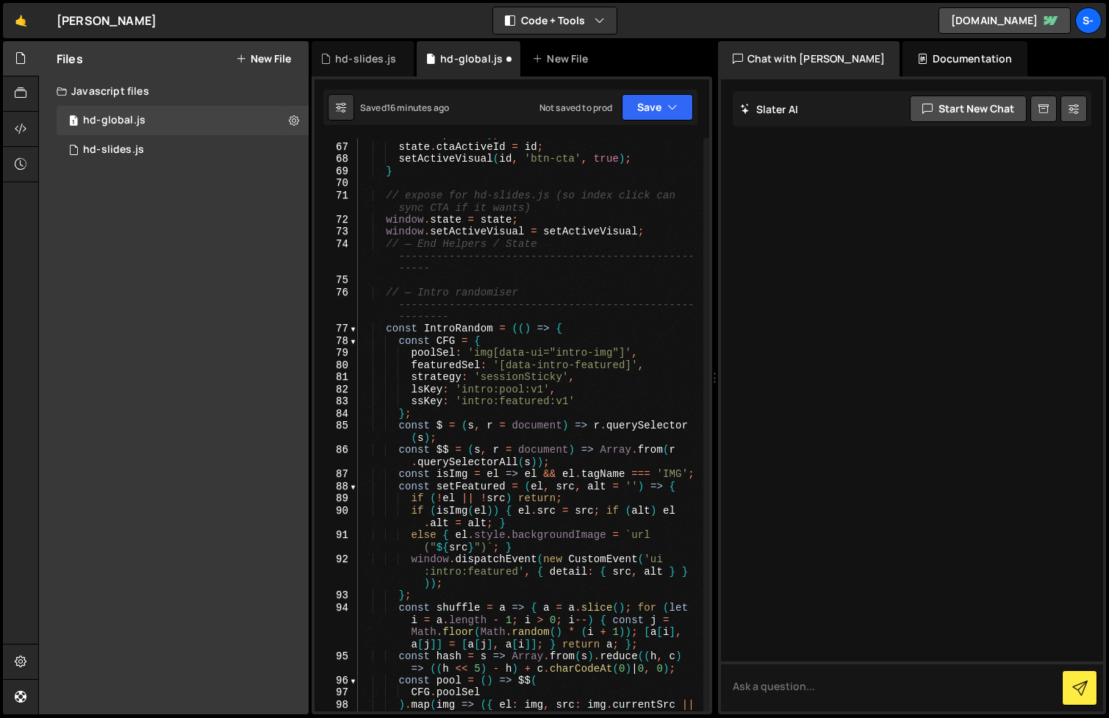
scroll to position [1112, 0]
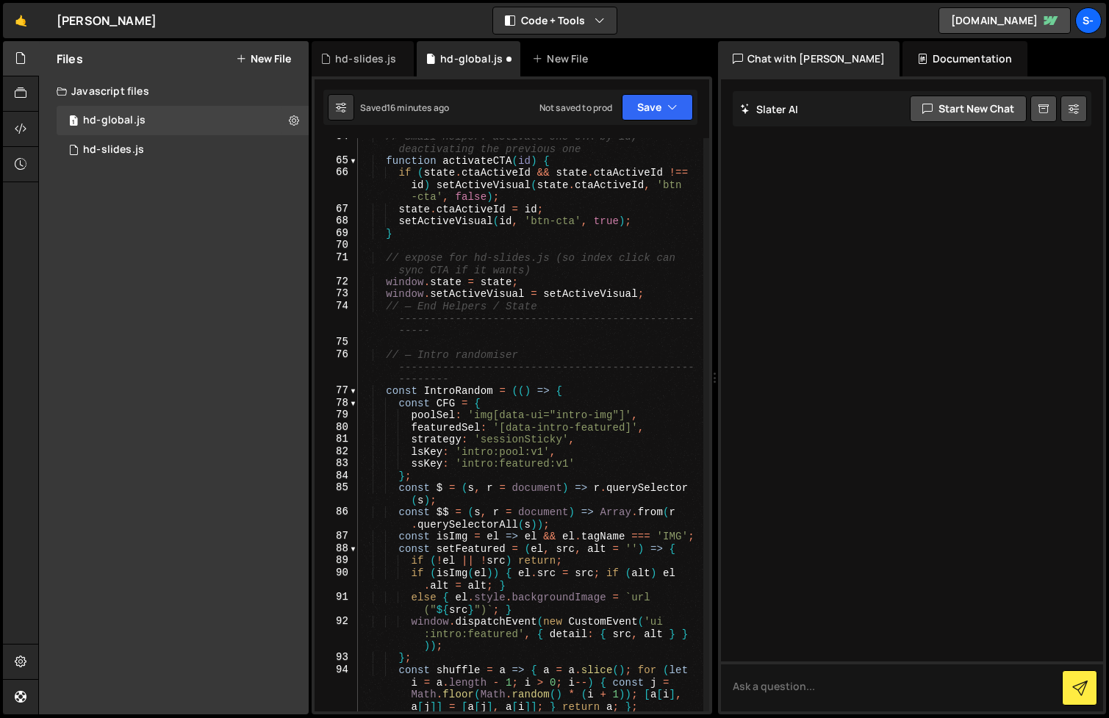
click at [548, 370] on div "// Small helper: activate one CTA by id, deactivating the previous one function…" at bounding box center [530, 441] width 345 height 622
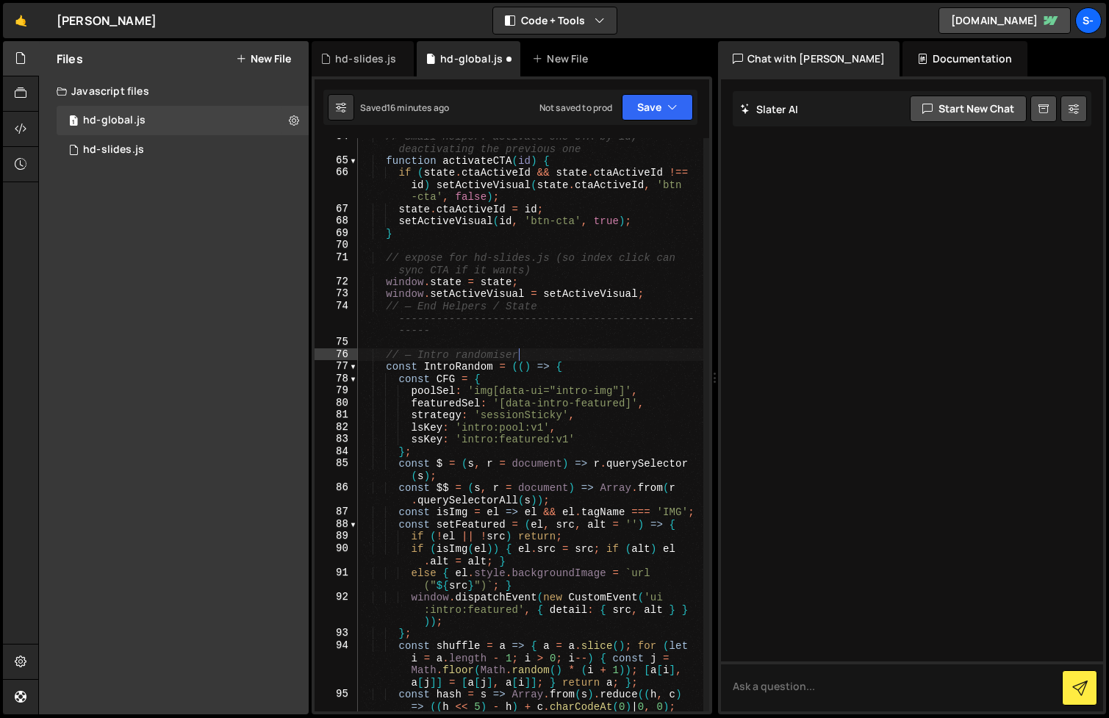
click at [558, 323] on div "// Small helper: activate one CTA by id, deactivating the previous one function…" at bounding box center [530, 435] width 345 height 610
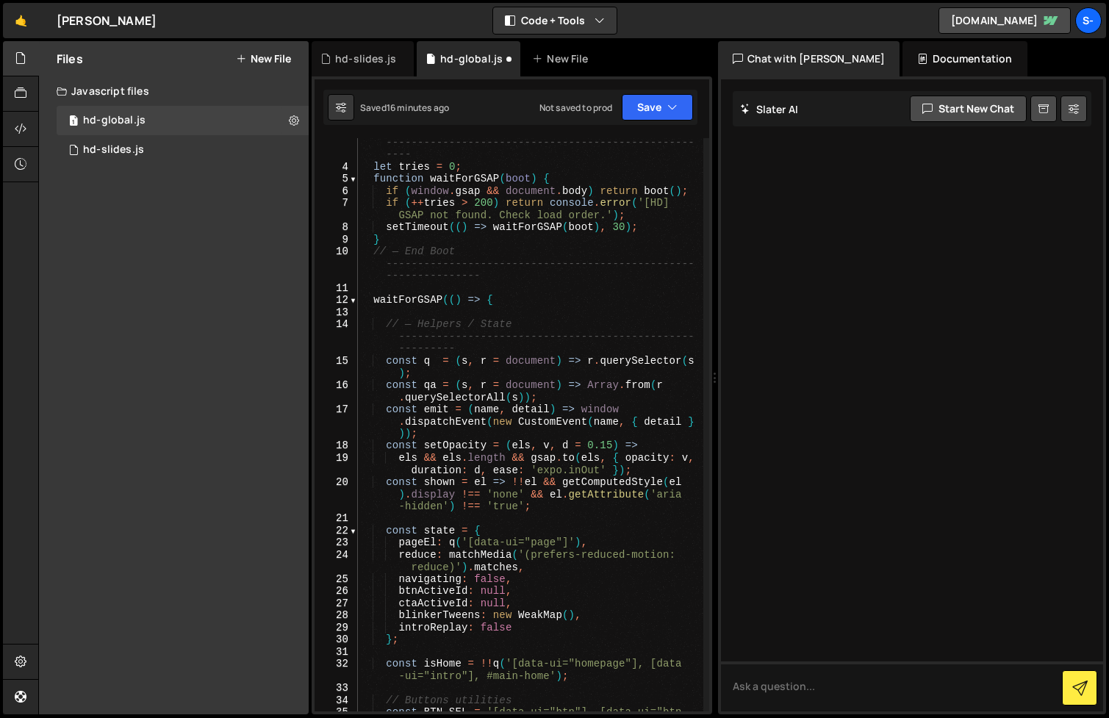
scroll to position [0, 0]
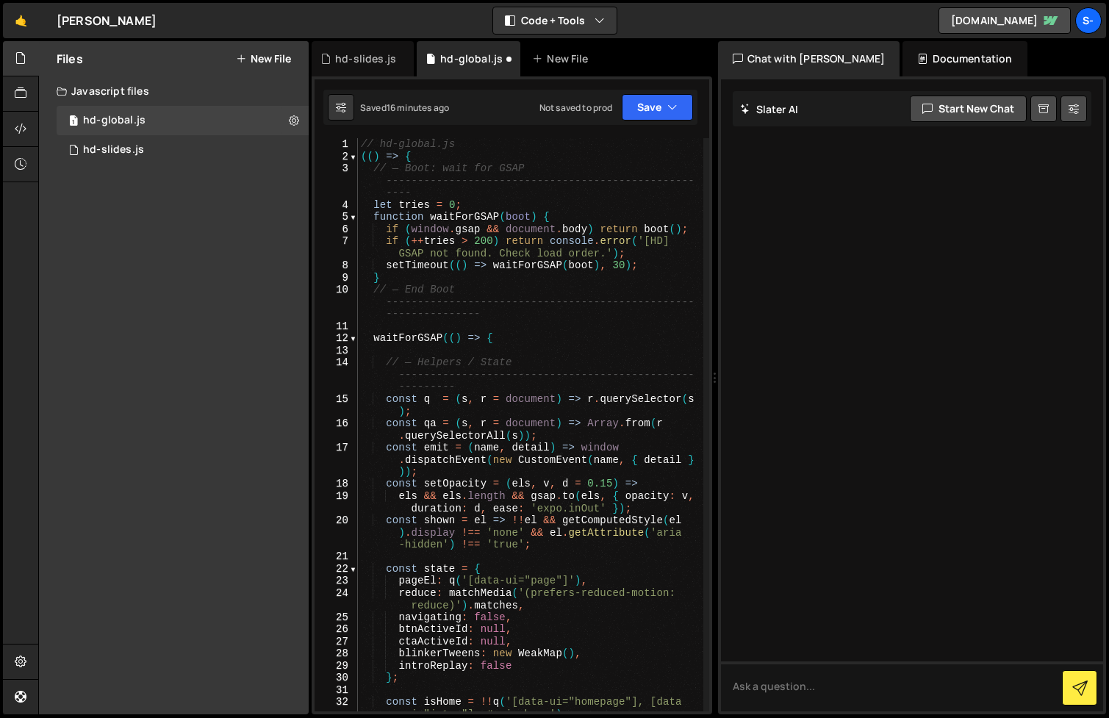
click at [563, 373] on div "// hd-global.js (( ) => { // — Boot: wait for GSAP ----------------------------…" at bounding box center [530, 437] width 345 height 598
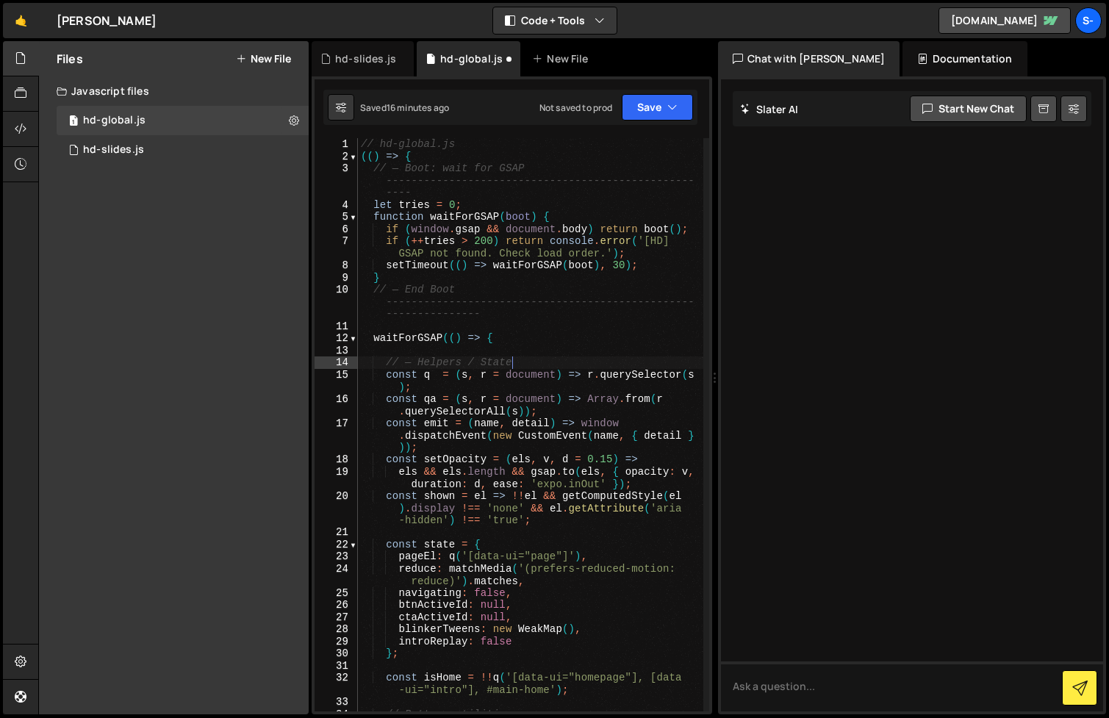
click at [584, 307] on div "// hd-global.js (( ) => { // — Boot: wait for GSAP ----------------------------…" at bounding box center [530, 443] width 345 height 610
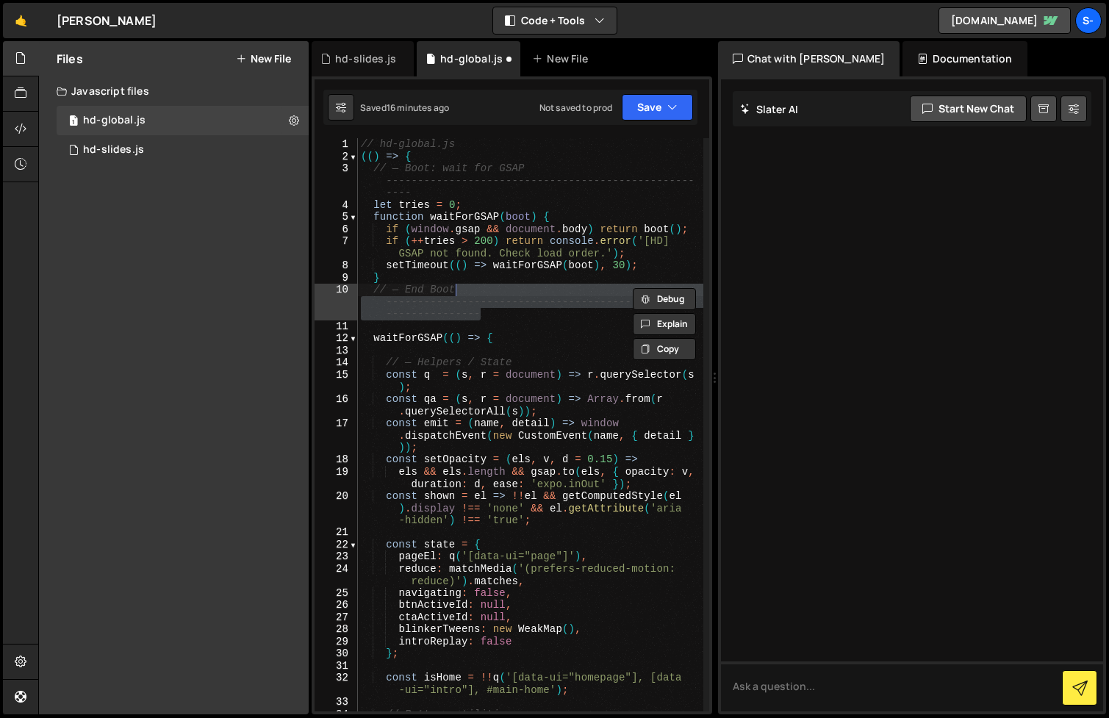
scroll to position [0, 6]
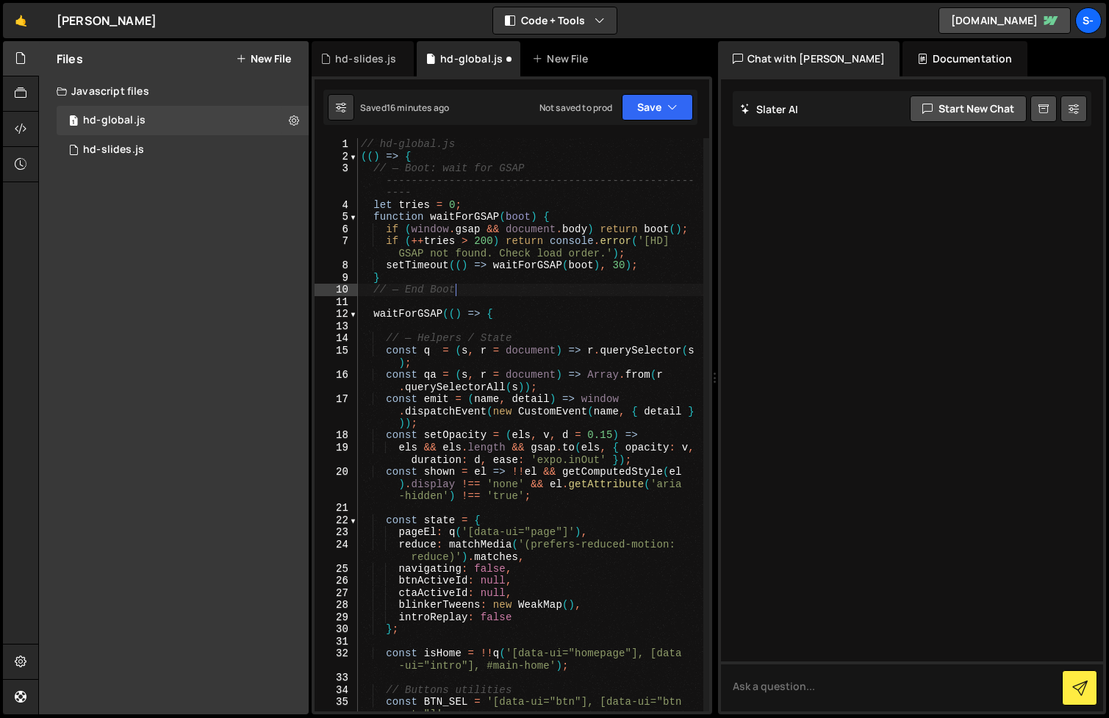
click at [575, 176] on div "// hd-global.js (( ) => { // — Boot: wait for GSAP ----------------------------…" at bounding box center [530, 443] width 345 height 610
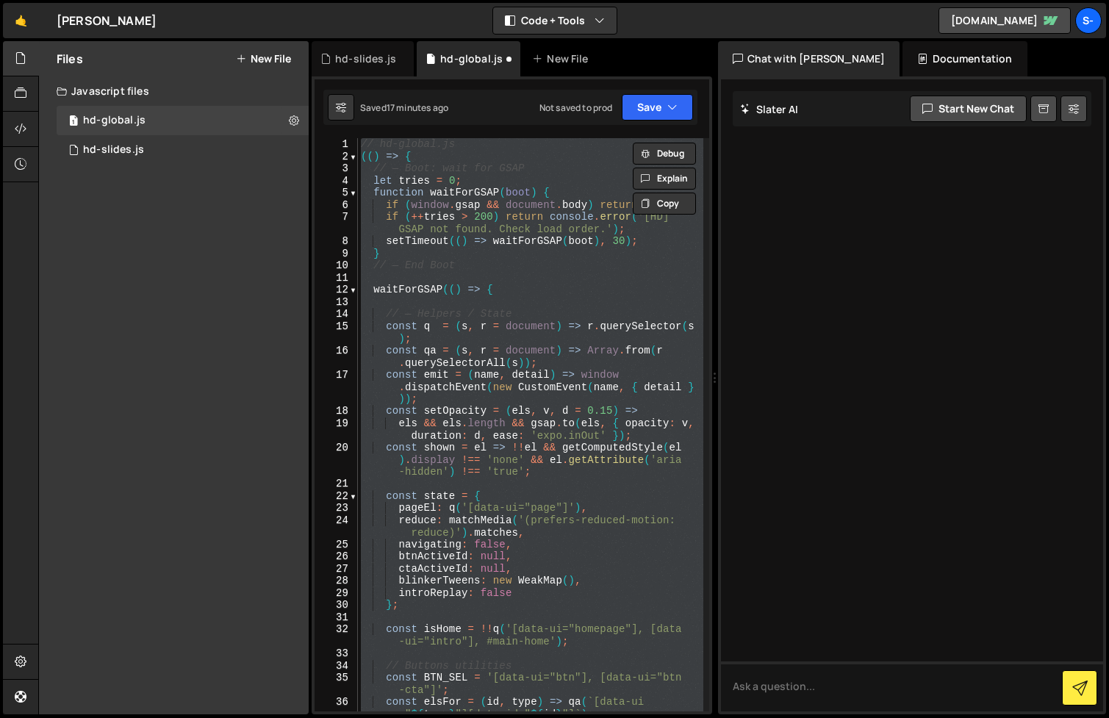
scroll to position [9707, 0]
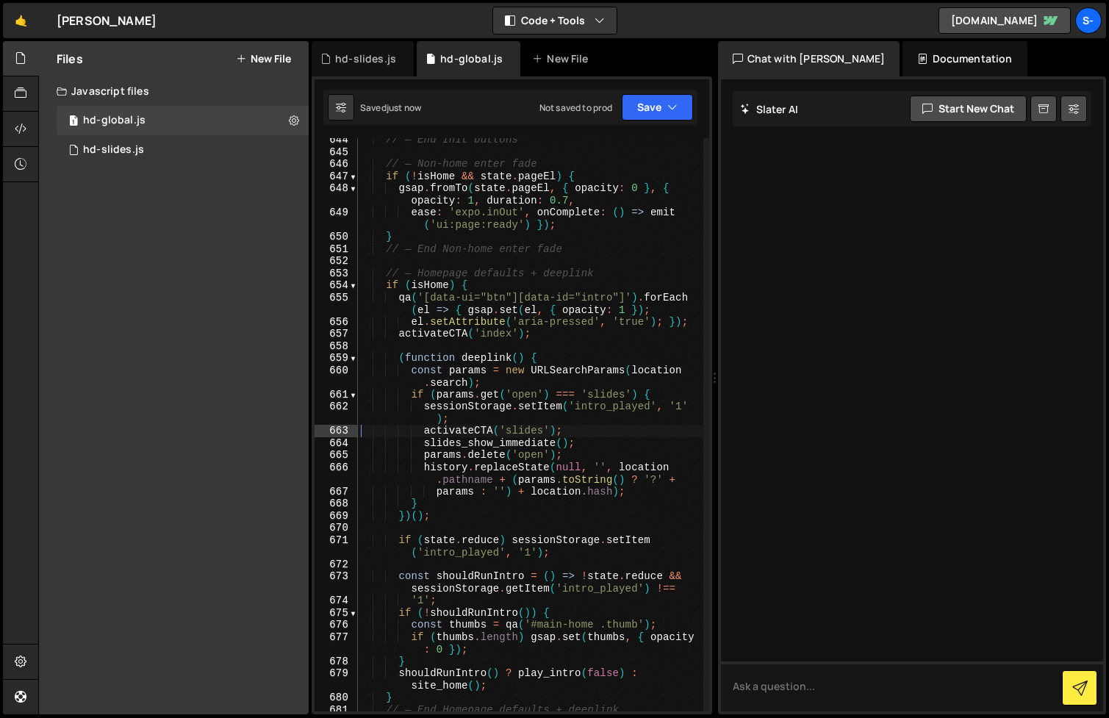
type textarea "activateCTA('slides');"
click at [368, 65] on div "hd-slides.js" at bounding box center [365, 58] width 61 height 15
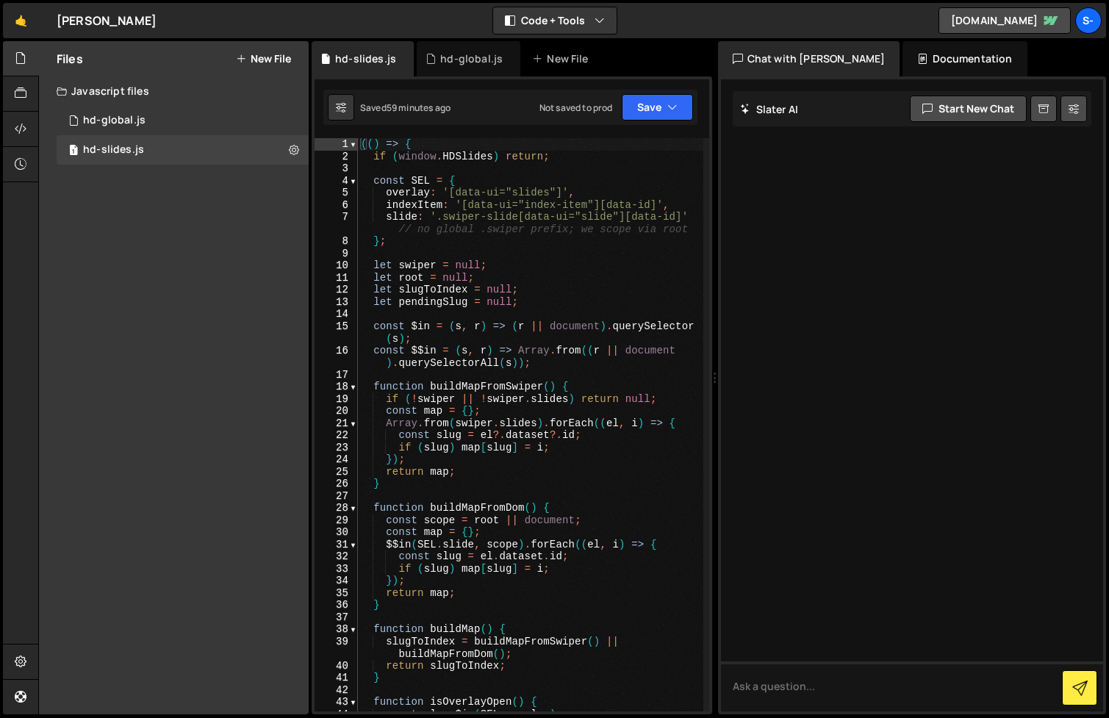
click at [492, 348] on div "(( ) => { if ( window . HDSlides ) return ; const SEL = { overlay : '[data-ui="…" at bounding box center [530, 443] width 345 height 610
type textarea "})();"
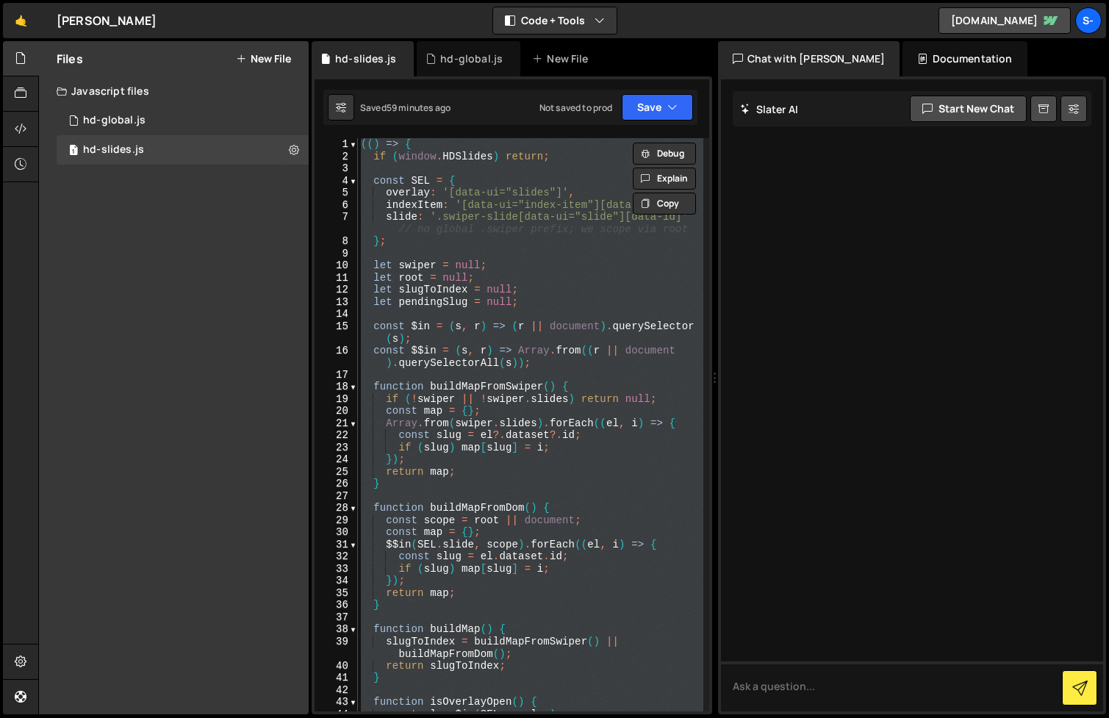
paste textarea
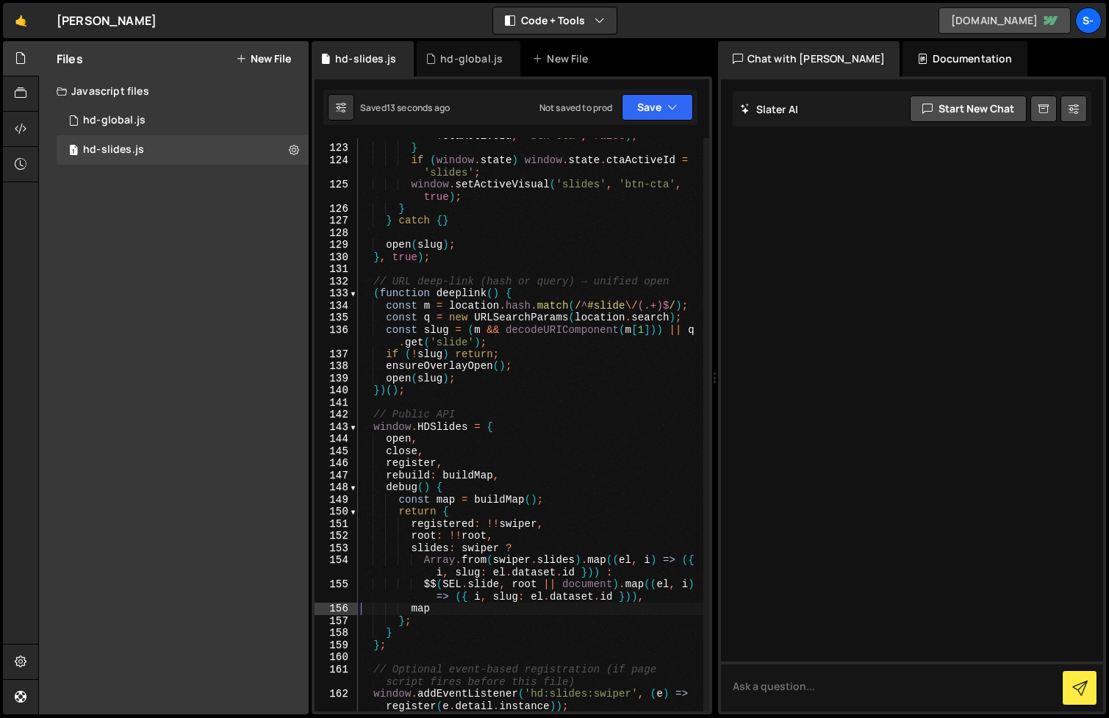
click at [951, 17] on link "[DOMAIN_NAME]" at bounding box center [1005, 20] width 132 height 26
type textarea "Array.from(swiper.slides).map((el, i) => ({ i, slug: [DOMAIN_NAME] })) :"
click at [485, 568] on div "window . setActiveVisual ( window . state . ctaActiveId , 'btn-cta' , false ) ;…" at bounding box center [530, 429] width 345 height 622
click at [459, 65] on div "hd-global.js" at bounding box center [471, 58] width 62 height 15
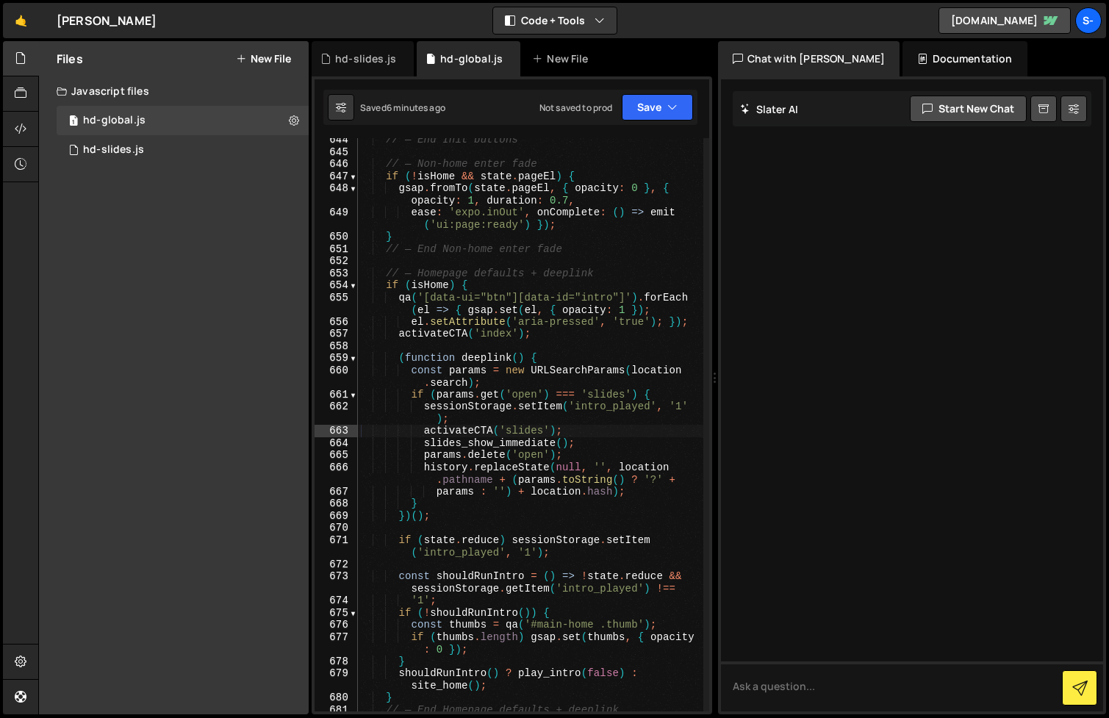
click at [501, 379] on div "// — End Init buttons // — Non-home enter fade if ( ! isHome && state . pageEl …" at bounding box center [530, 433] width 345 height 598
type textarea "})();"
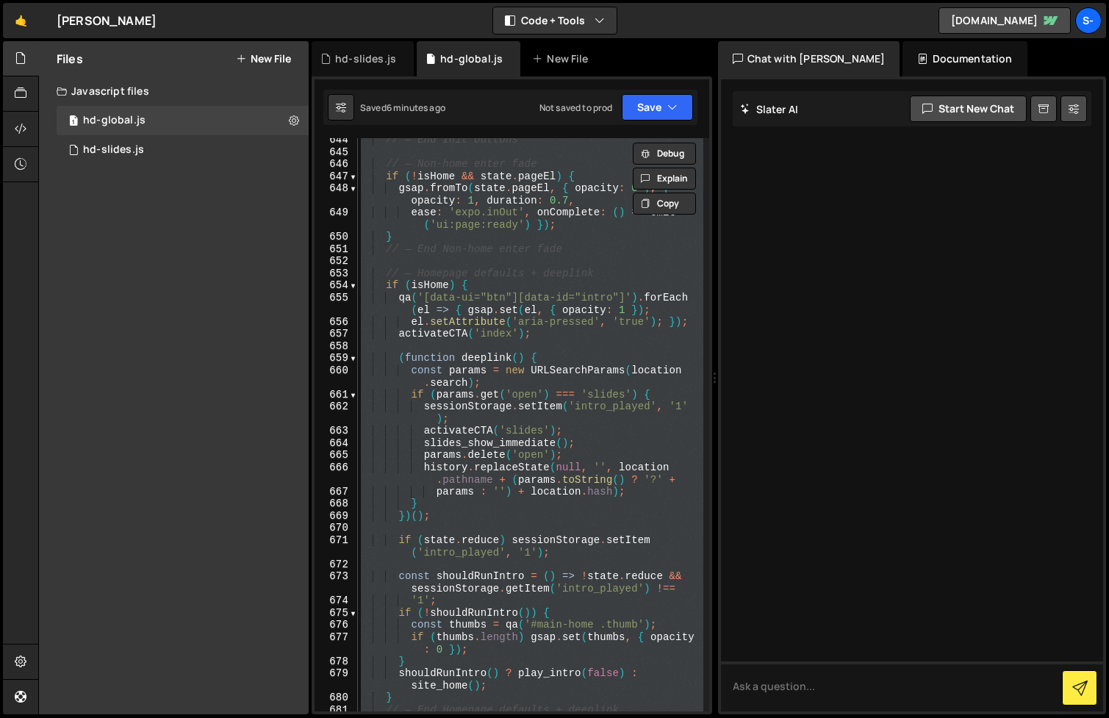
paste textarea
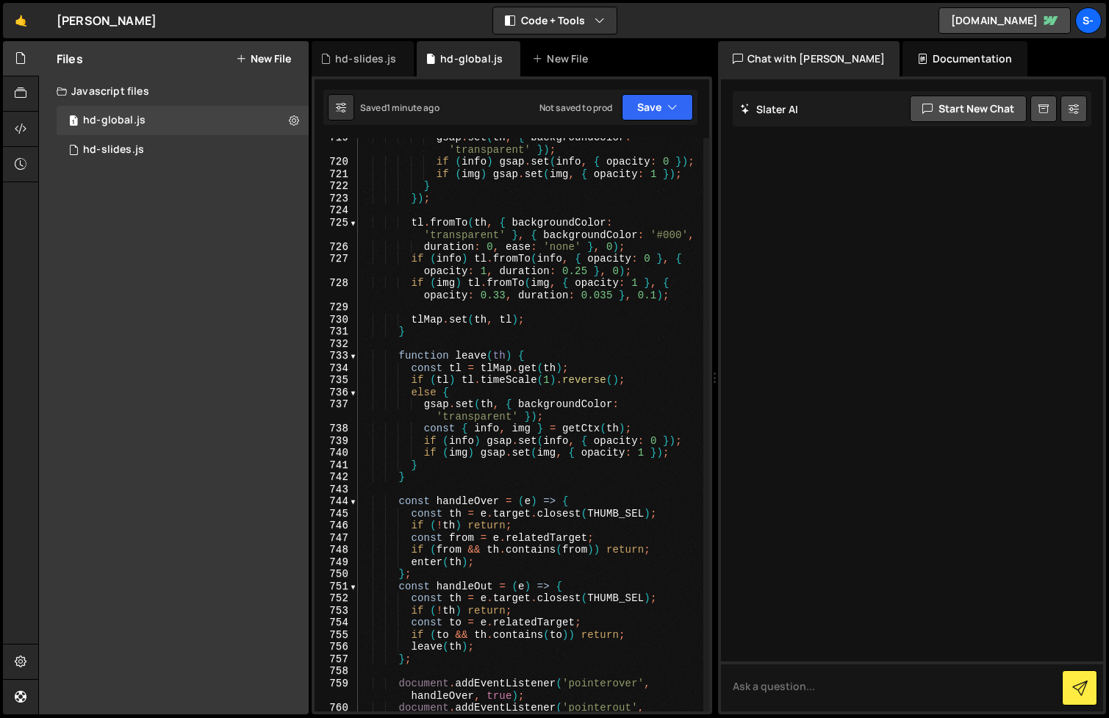
scroll to position [11362, 0]
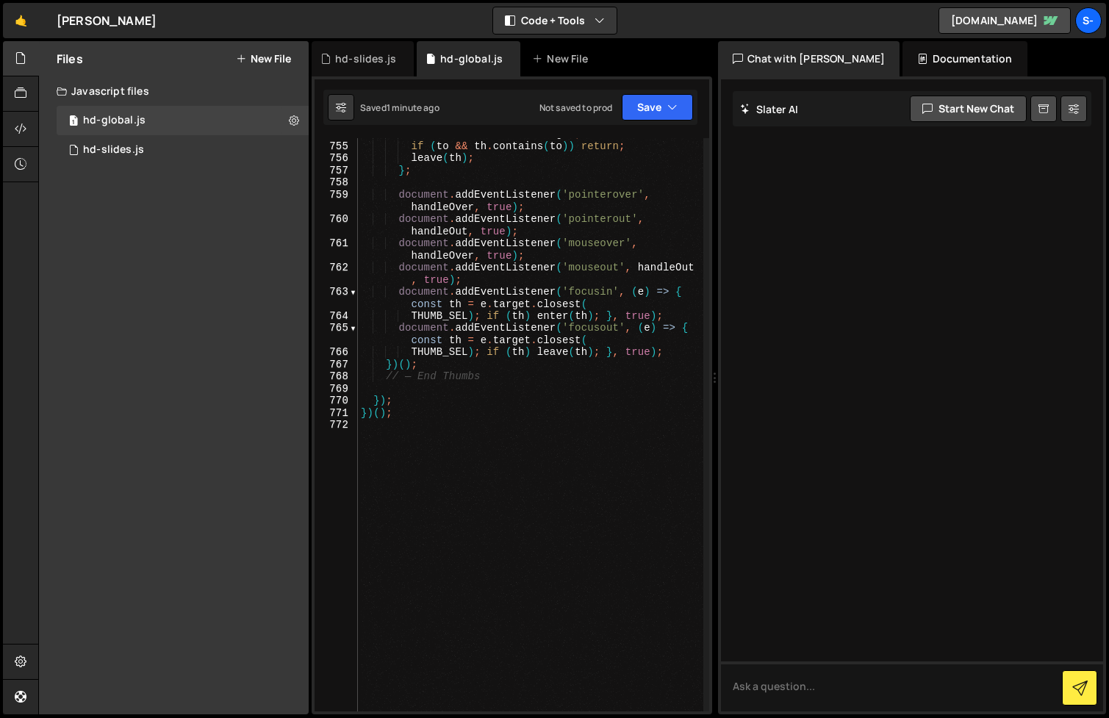
type textarea "// — Slides overlay (show/hide + unified open event)"
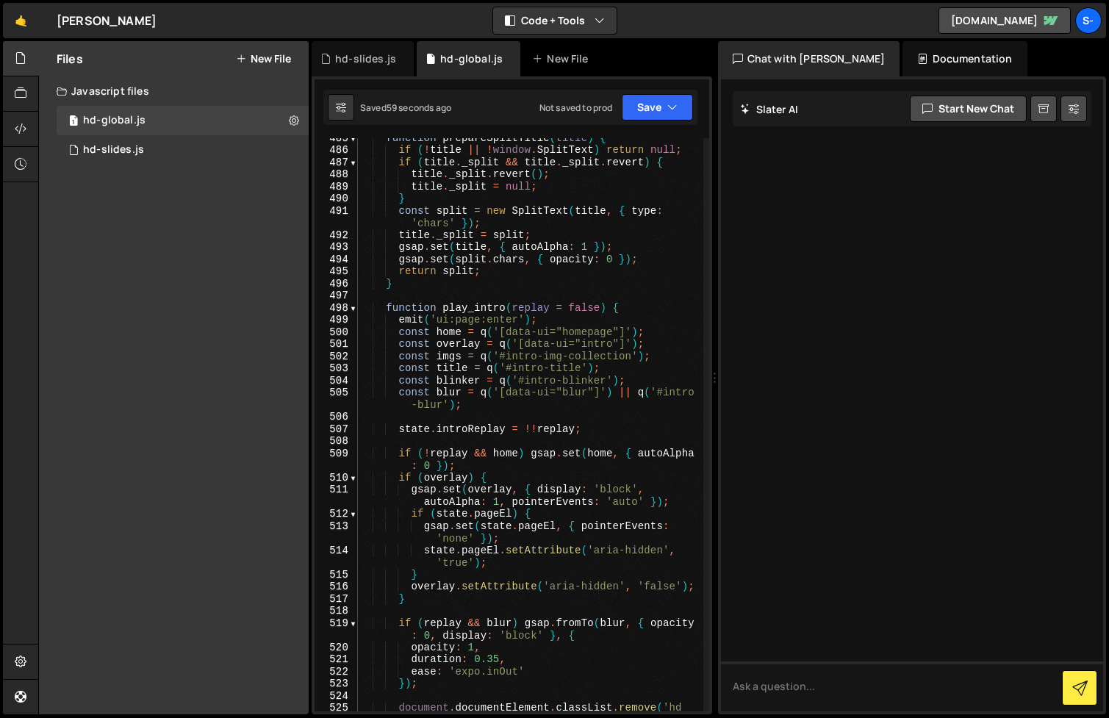
scroll to position [7009, 0]
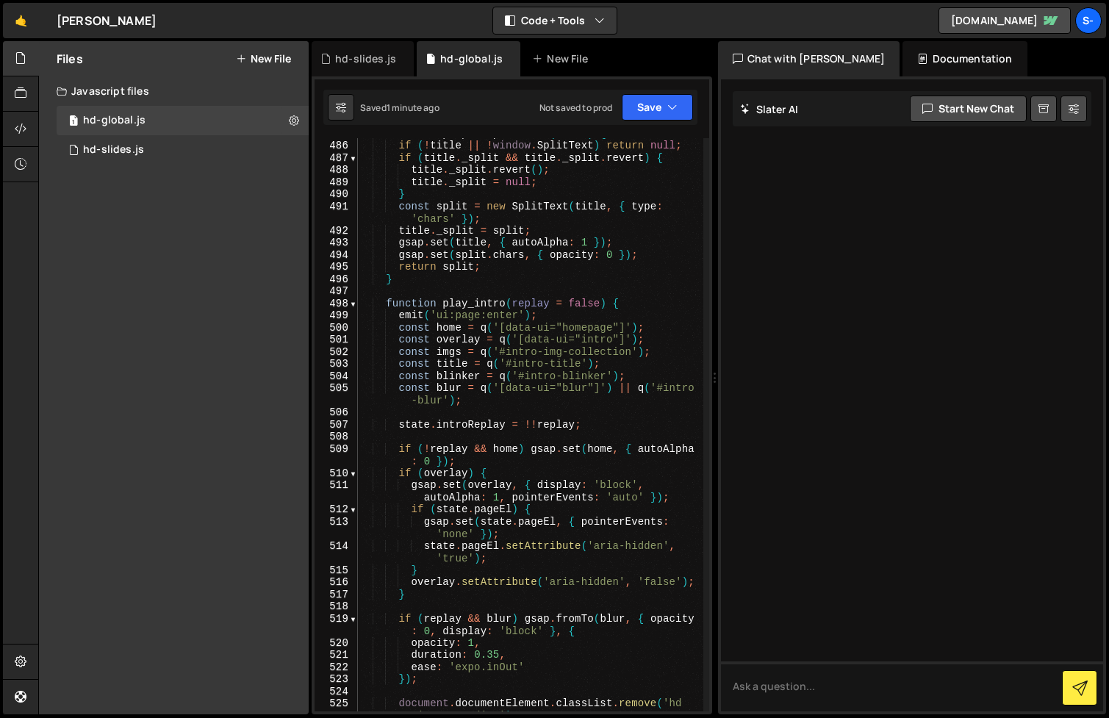
click at [613, 296] on div "function prepareSplitTitle ( title ) { if ( ! title || ! window . SplitText ) r…" at bounding box center [530, 432] width 345 height 610
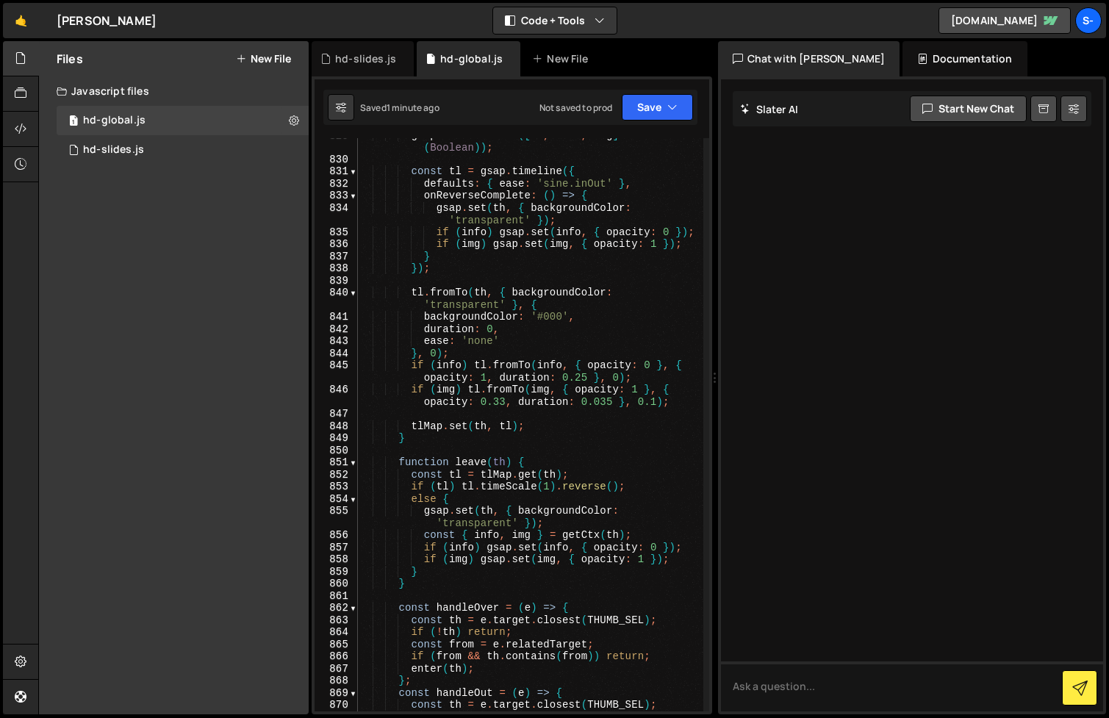
scroll to position [12551, 0]
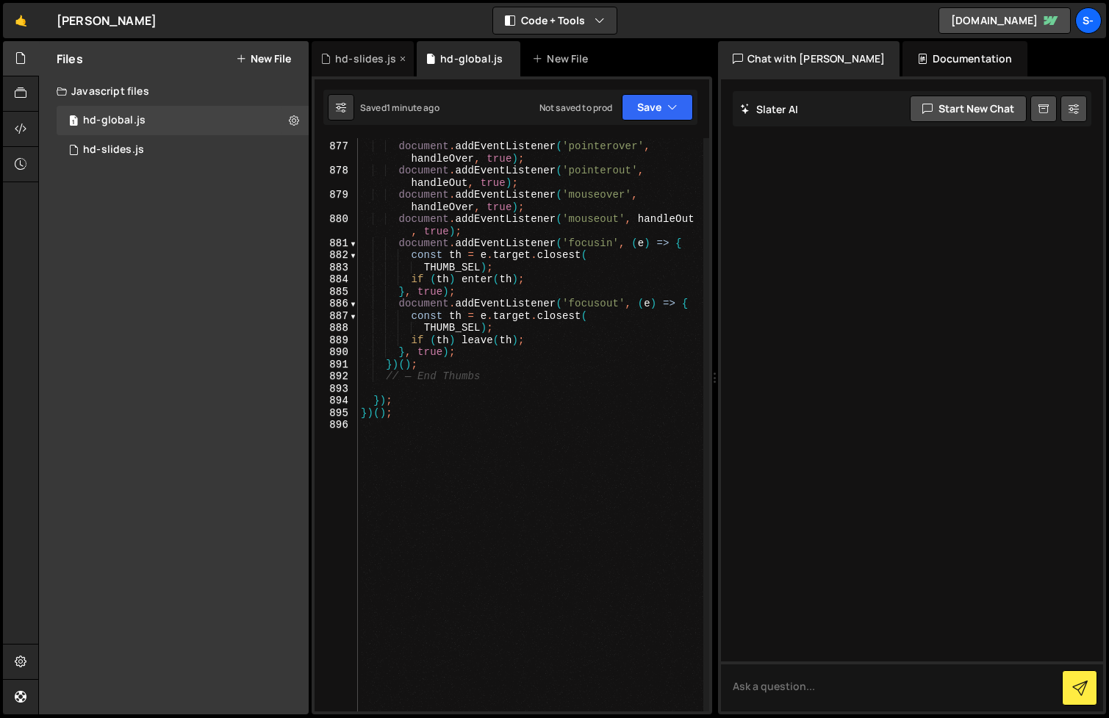
click at [360, 59] on div "hd-slides.js" at bounding box center [365, 58] width 61 height 15
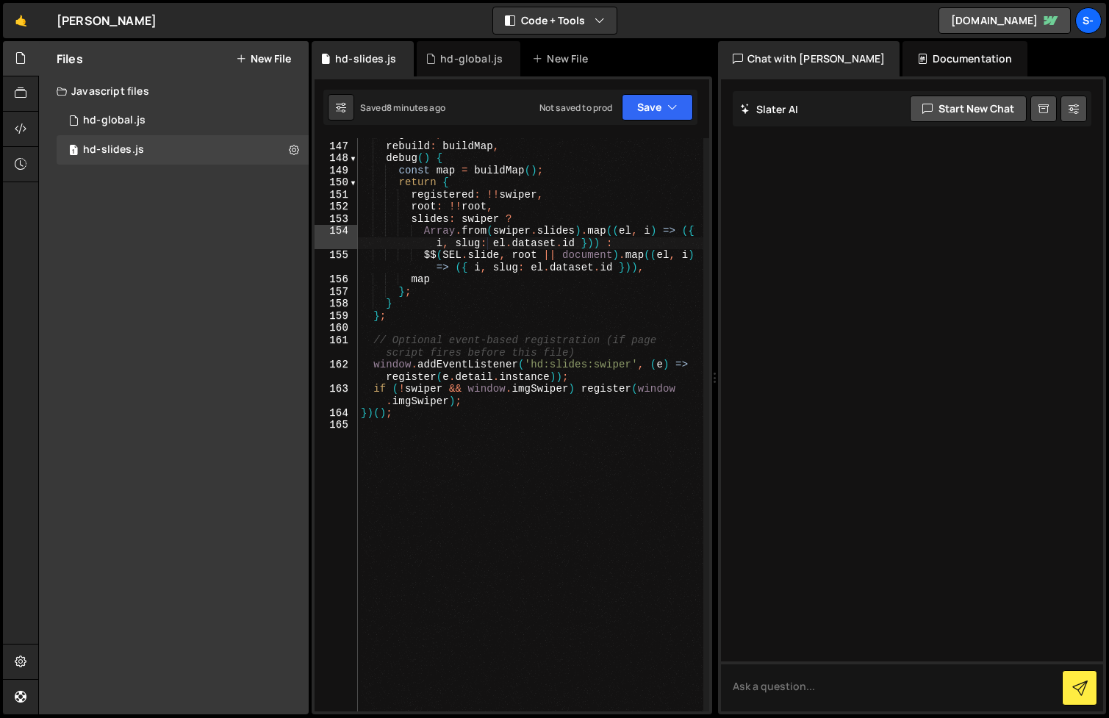
scroll to position [1999, 0]
click at [449, 61] on div "hd-global.js" at bounding box center [471, 58] width 62 height 15
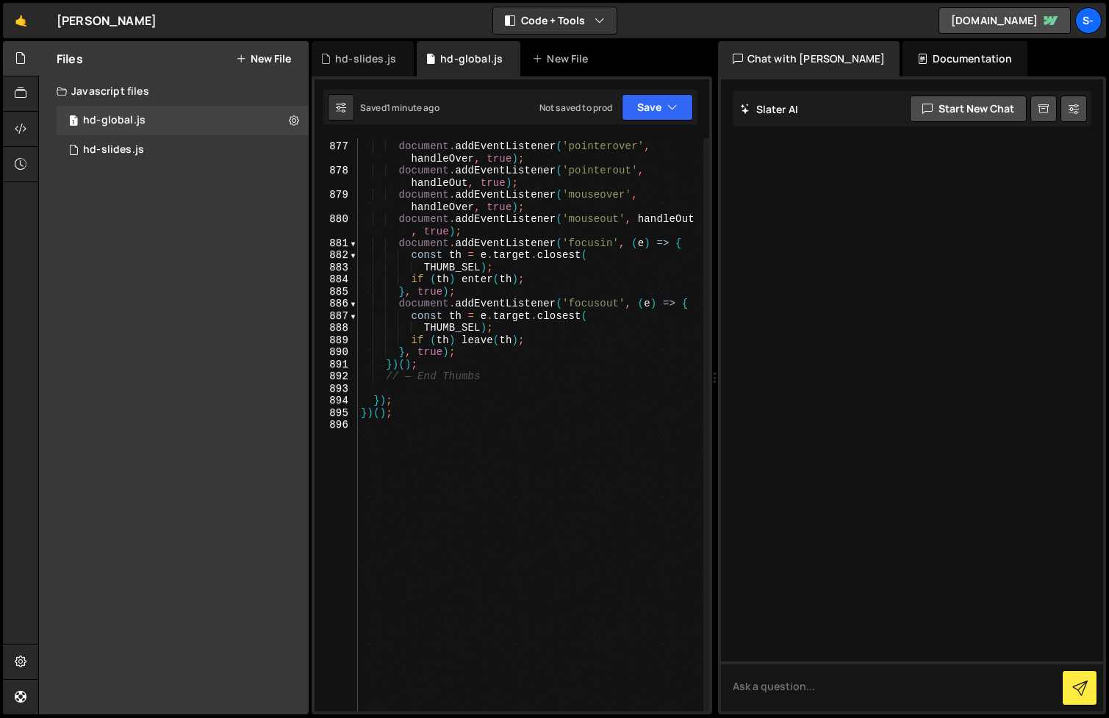
scroll to position [12551, 0]
click at [527, 262] on div "document . addEventListener ( 'pointerover' , handleOver , true ) ; document . …" at bounding box center [530, 427] width 345 height 598
type textarea "THUMB_SEL);"
click at [608, 465] on div "document . addEventListener ( 'pointerover' , handleOver , true ) ; document . …" at bounding box center [530, 427] width 345 height 598
click at [538, 296] on div "document . addEventListener ( 'pointerover' , handleOver , true ) ; document . …" at bounding box center [530, 427] width 345 height 598
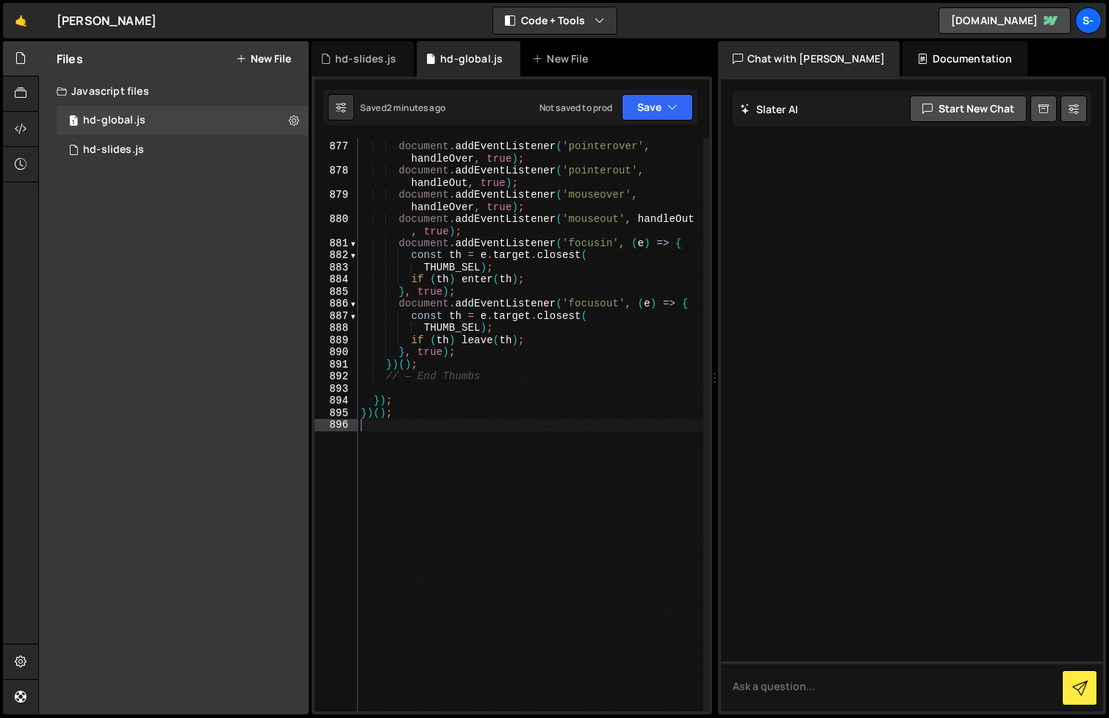
type textarea "}, true);"
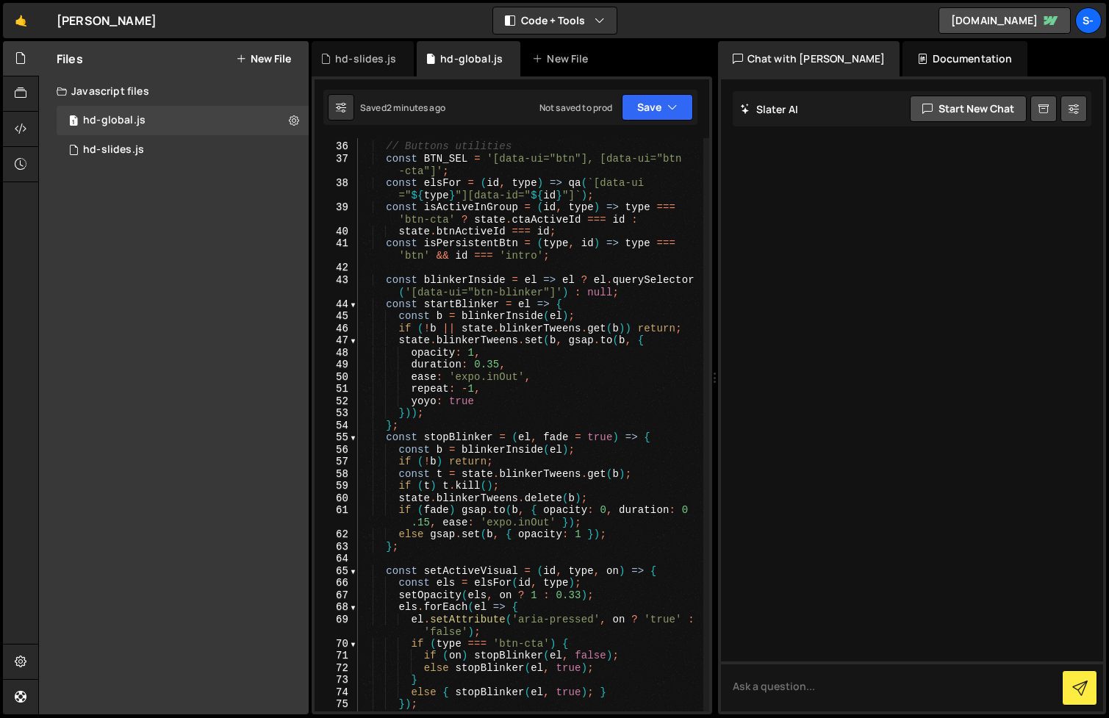
scroll to position [0, 0]
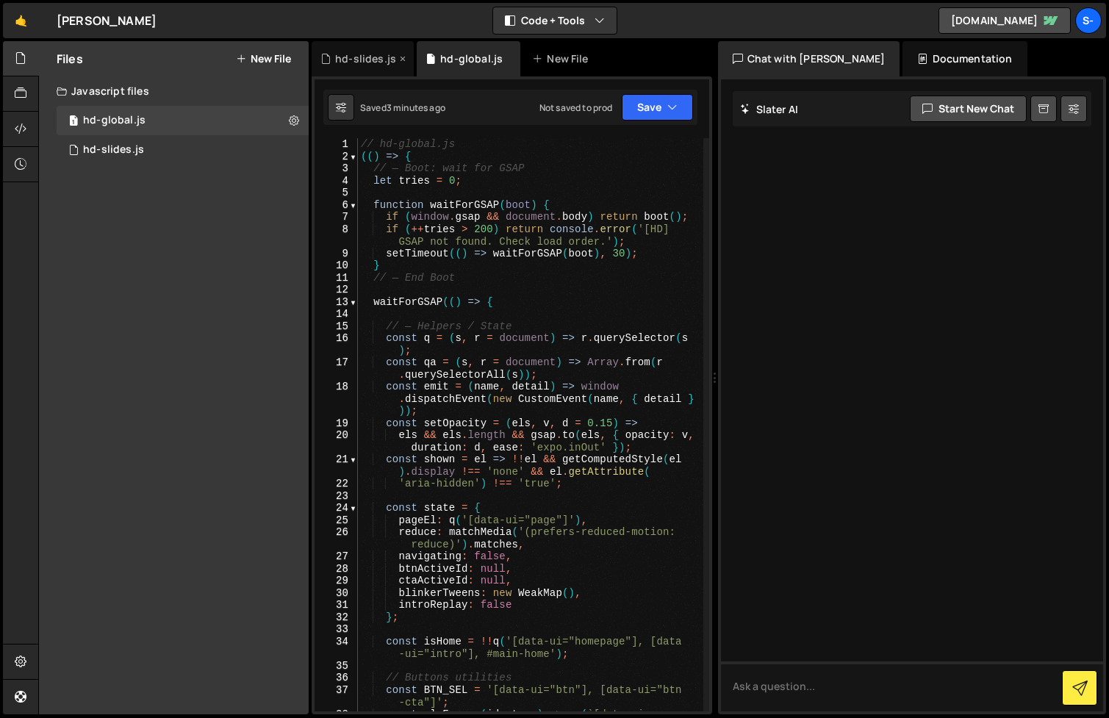
click at [353, 59] on div "hd-slides.js" at bounding box center [365, 58] width 61 height 15
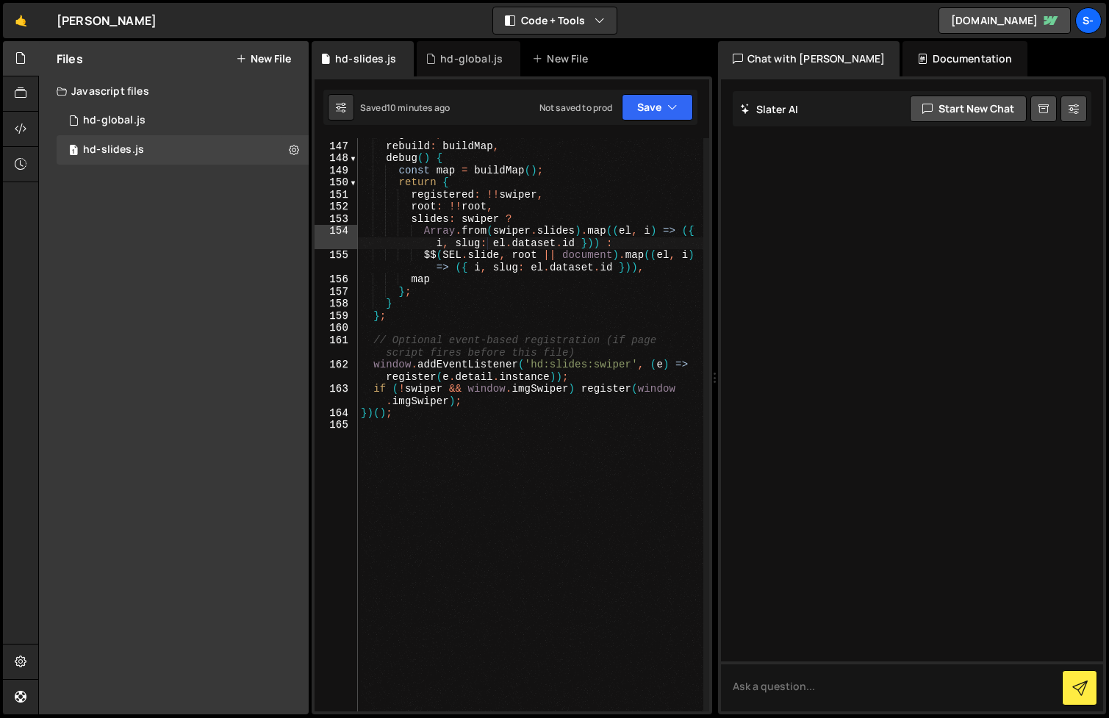
click at [504, 339] on div "register , rebuild : buildMap , debug ( ) { const map = buildMap ( ) ; return {…" at bounding box center [530, 427] width 345 height 598
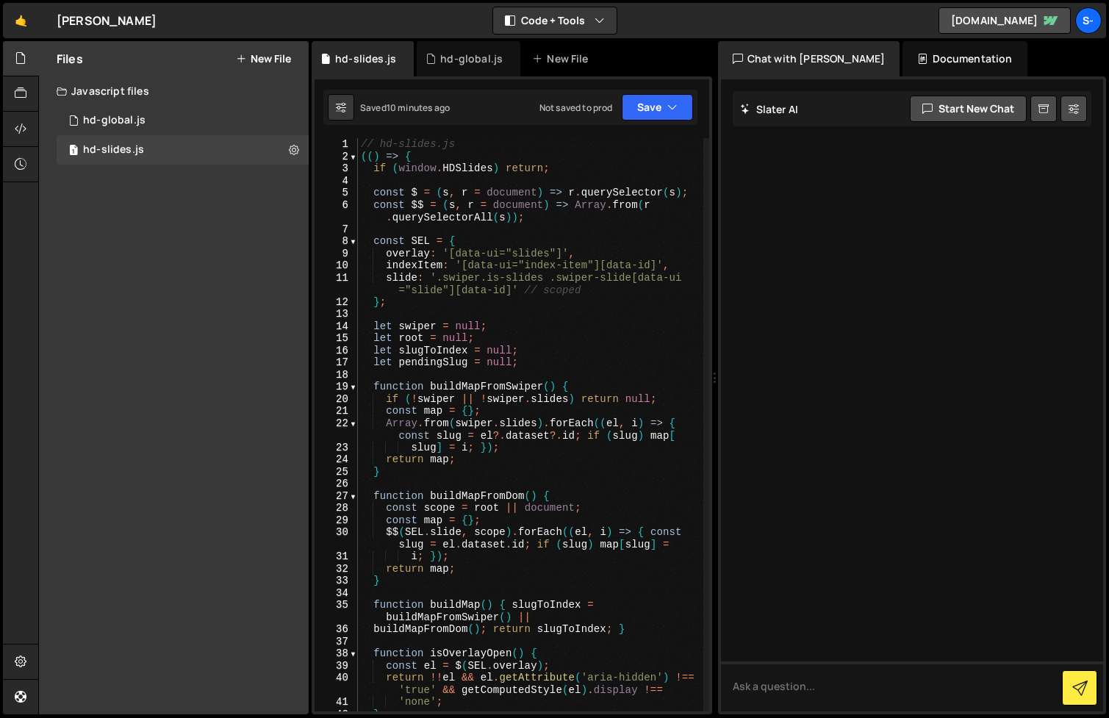
type textarea "return {"
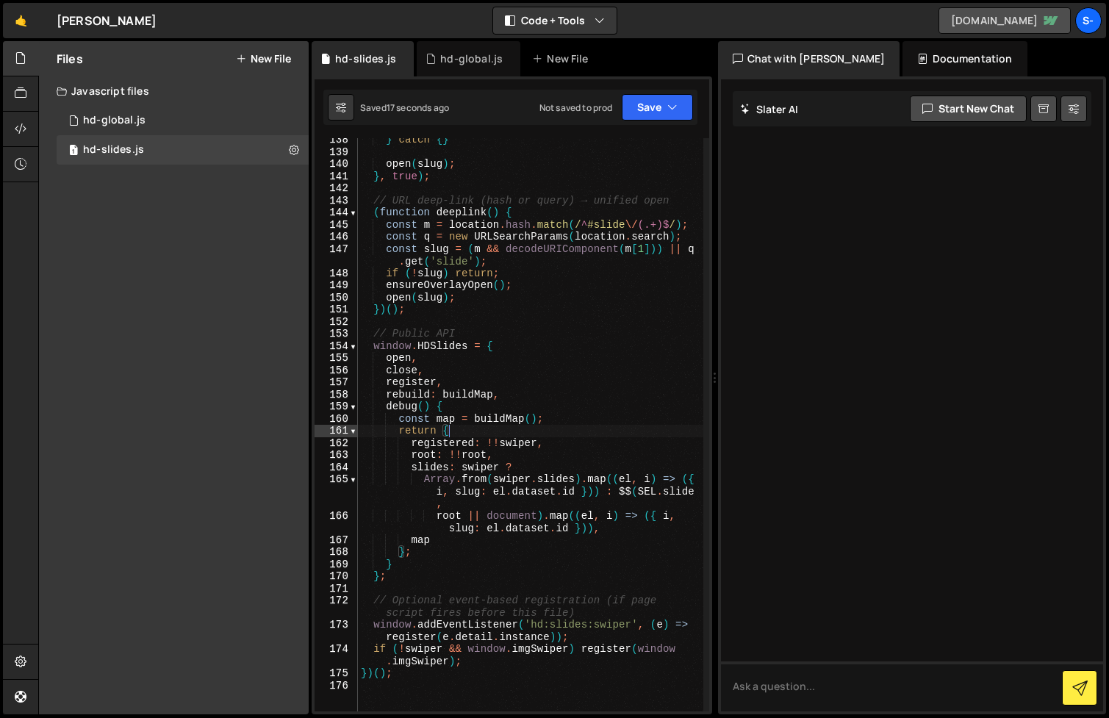
click at [987, 21] on link "[DOMAIN_NAME]" at bounding box center [1005, 20] width 132 height 26
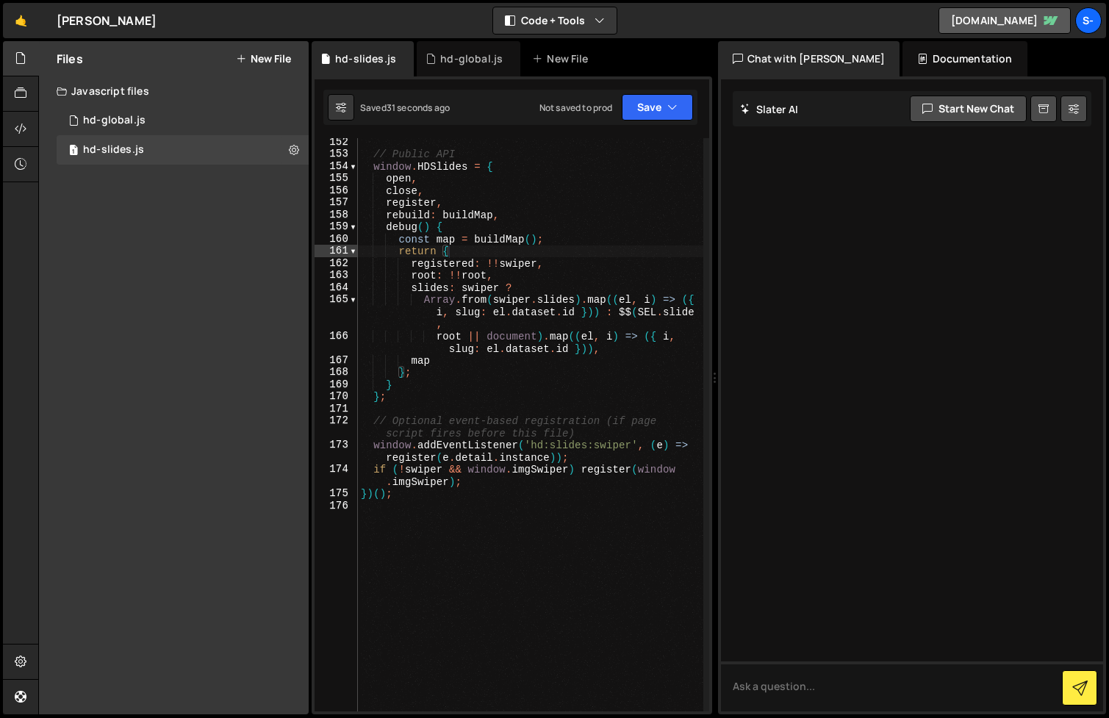
scroll to position [2109, 0]
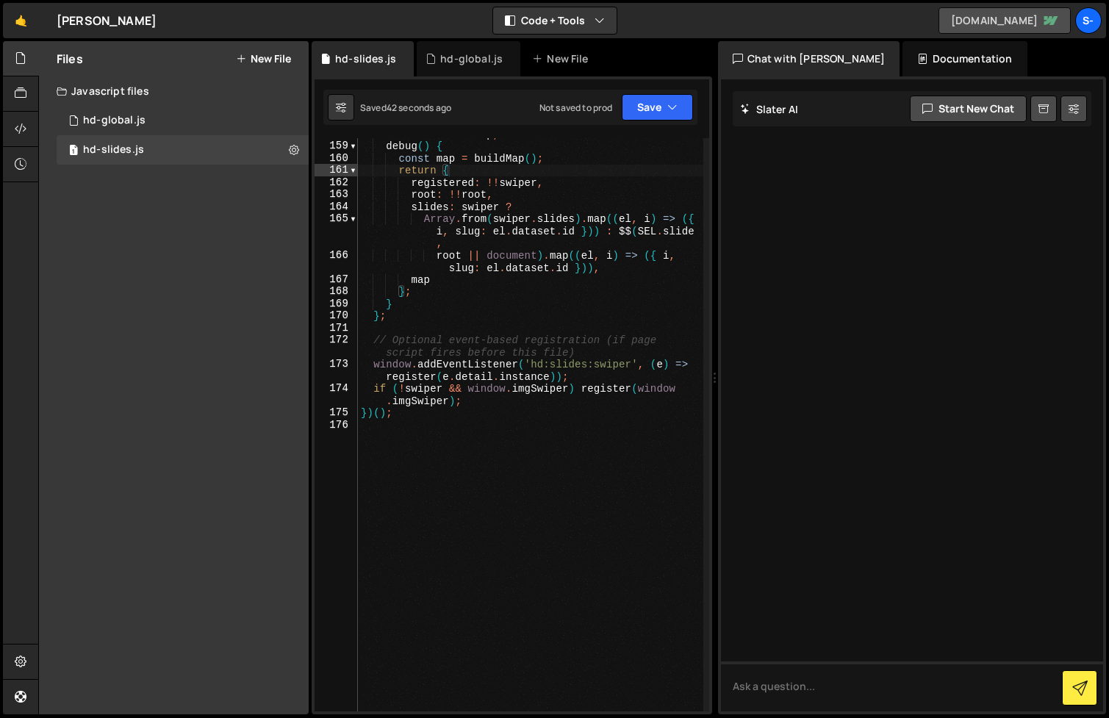
click at [1012, 17] on link "[DOMAIN_NAME]" at bounding box center [1005, 20] width 132 height 26
